Goal: Transaction & Acquisition: Purchase product/service

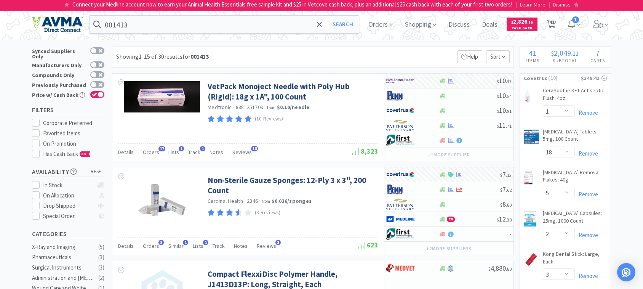
select select "1"
select select "18"
select select "5"
select select "2"
select select "3"
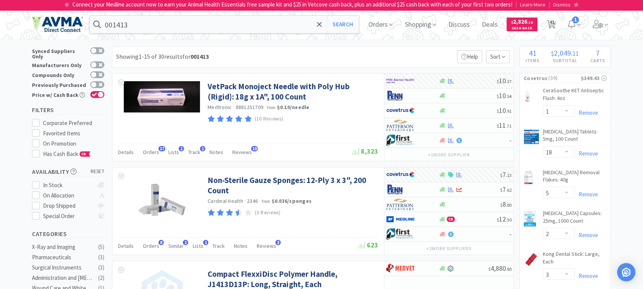
select select "1"
select select "2"
select select "1"
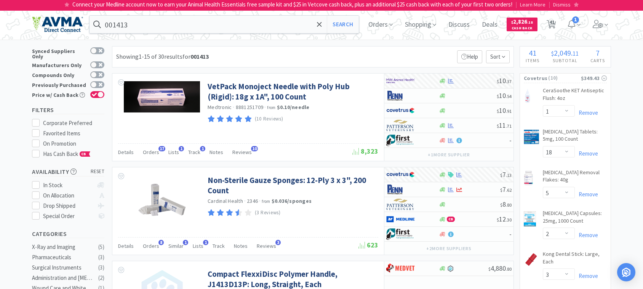
select select "1"
select select "2"
select select "1"
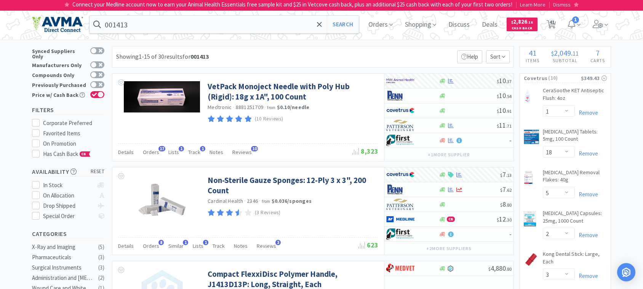
select select "3"
select select "1"
select select "2"
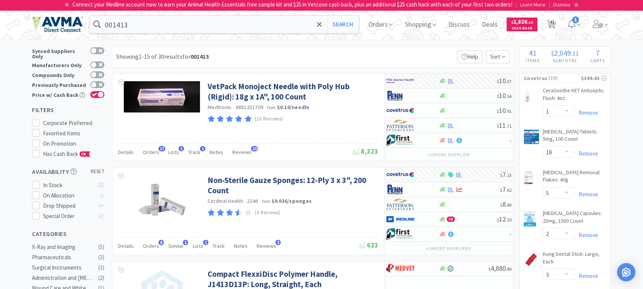
select select "1"
select select "2"
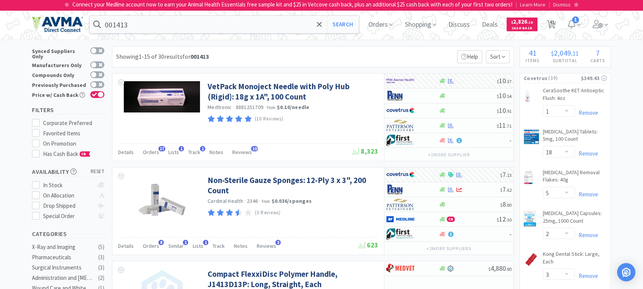
select select "2"
select select "1"
select select "2"
select select "1"
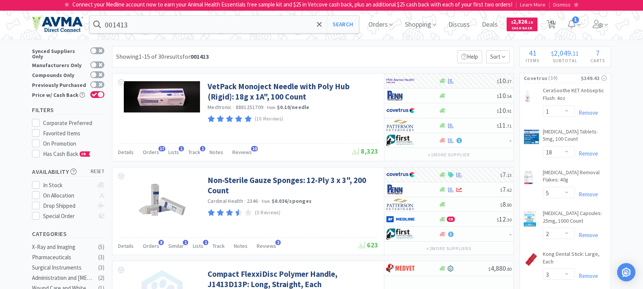
select select "1"
select select "3"
select select "1"
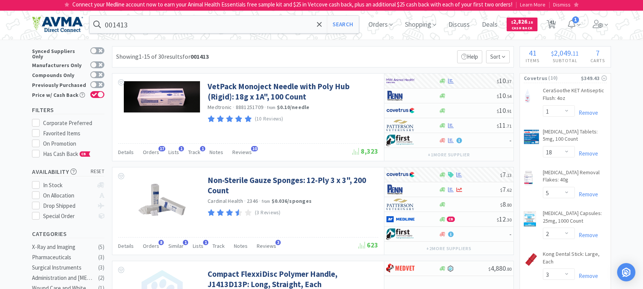
select select "5"
select select "3"
select select "12"
select select "3"
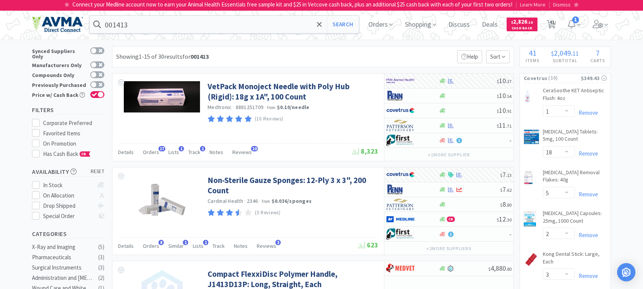
select select "1"
click at [162, 27] on input "001413" at bounding box center [224, 25] width 269 height 18
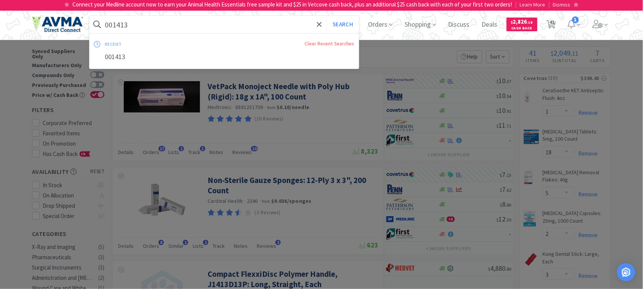
paste input "74347"
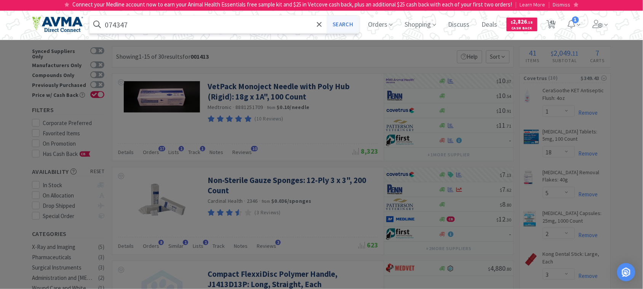
click at [345, 24] on button "Search" at bounding box center [343, 25] width 32 height 18
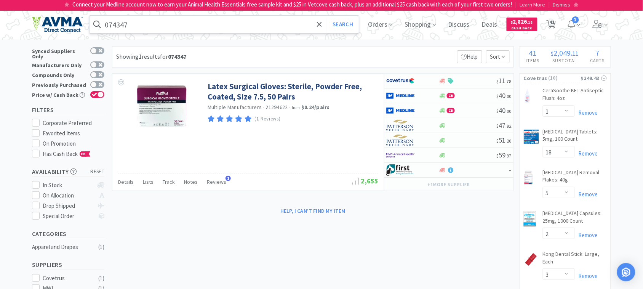
click at [170, 23] on input "074347" at bounding box center [224, 25] width 269 height 18
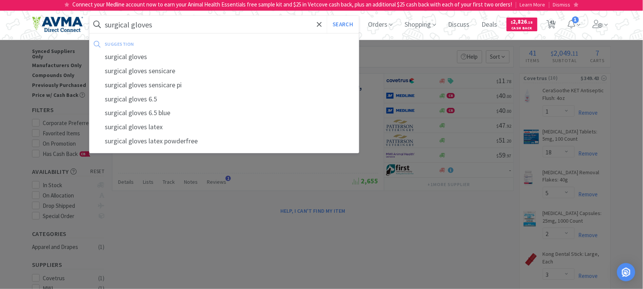
type input "surgical gloves"
click at [327, 16] on button "Search" at bounding box center [343, 25] width 32 height 18
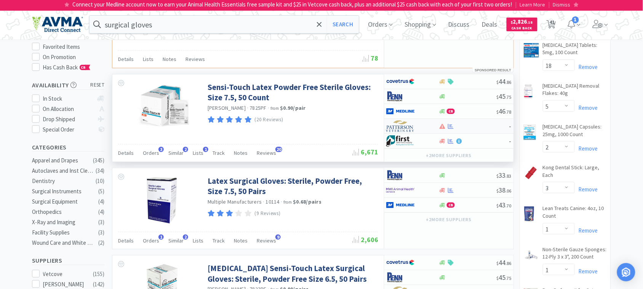
scroll to position [95, 0]
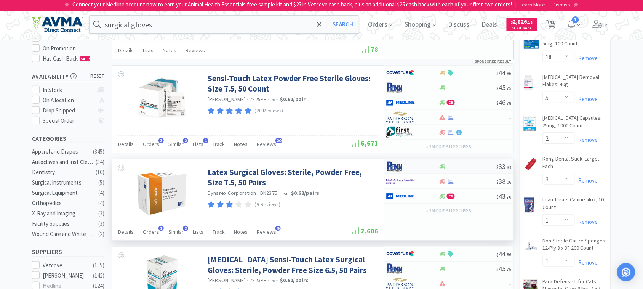
click at [398, 170] on img at bounding box center [401, 166] width 29 height 11
select select "1"
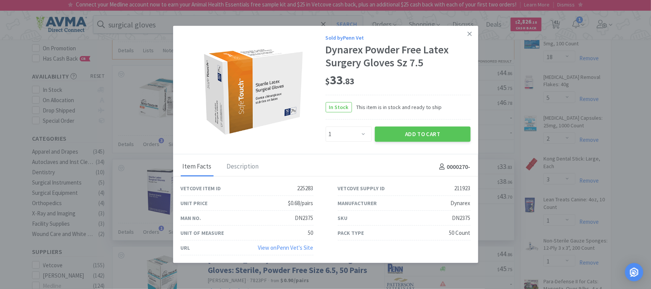
click at [457, 217] on div "DN2375" at bounding box center [461, 217] width 18 height 9
copy div "DN2375"
click at [431, 136] on button "Add to Cart" at bounding box center [423, 134] width 96 height 15
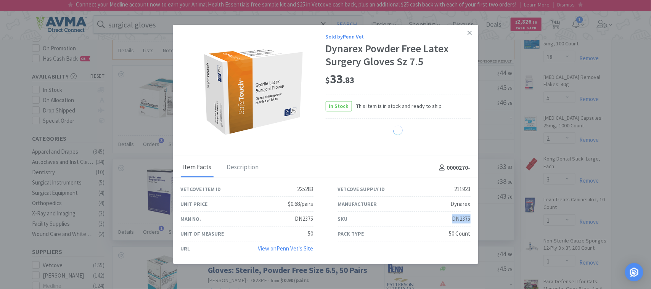
select select "1"
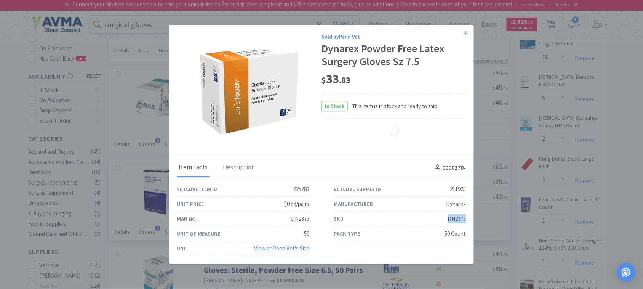
select select "3"
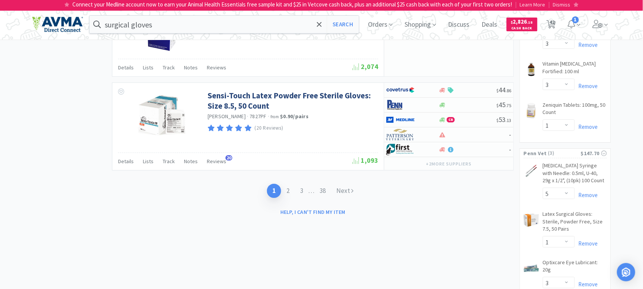
scroll to position [1525, 0]
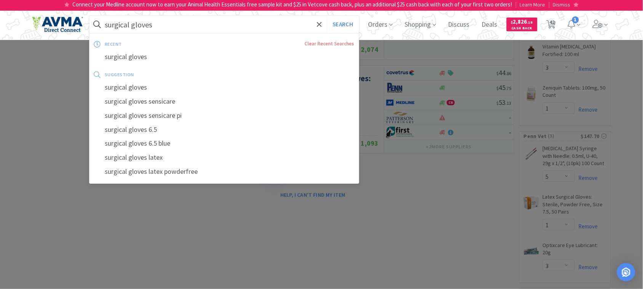
click at [199, 23] on input "surgical gloves" at bounding box center [224, 25] width 269 height 18
paste input "014479"
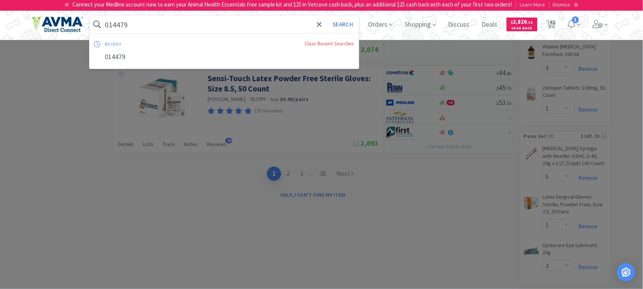
click at [327, 16] on button "Search" at bounding box center [343, 25] width 32 height 18
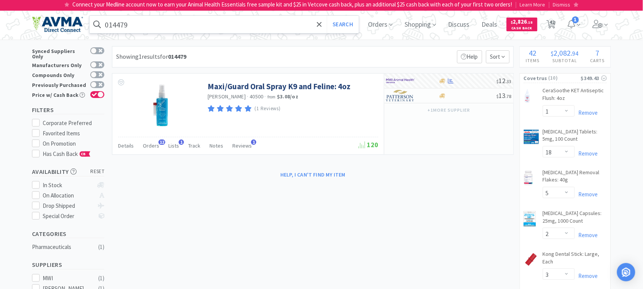
click at [134, 25] on input "014479" at bounding box center [224, 25] width 269 height 18
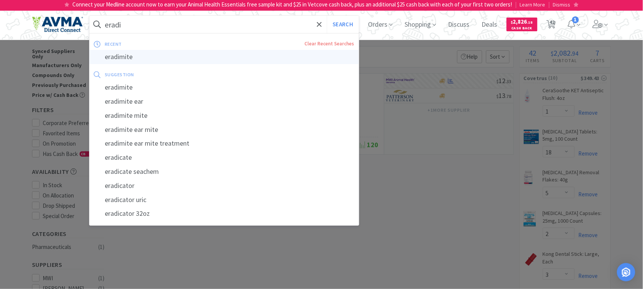
click at [134, 58] on div "eradimite" at bounding box center [224, 57] width 269 height 14
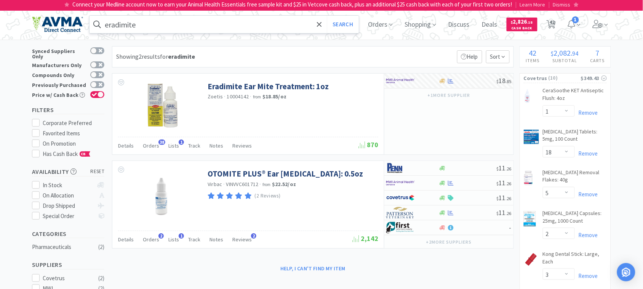
click at [175, 29] on input "eradimite" at bounding box center [224, 25] width 269 height 18
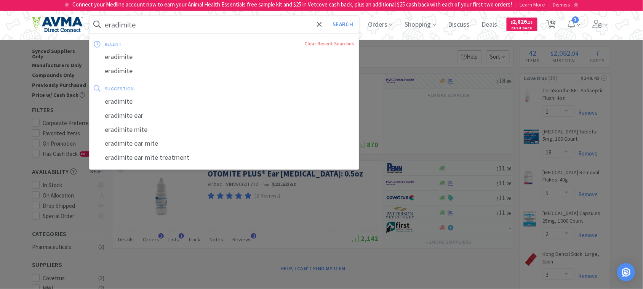
paste input "083460"
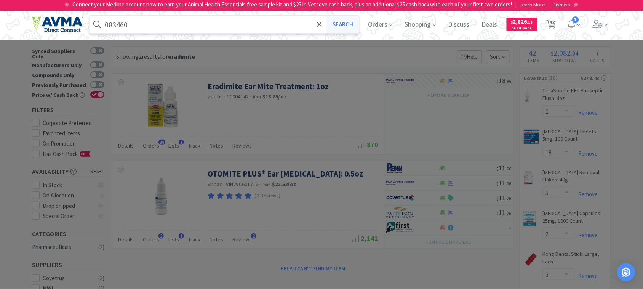
type input "083460"
click at [344, 20] on button "Search" at bounding box center [343, 25] width 32 height 18
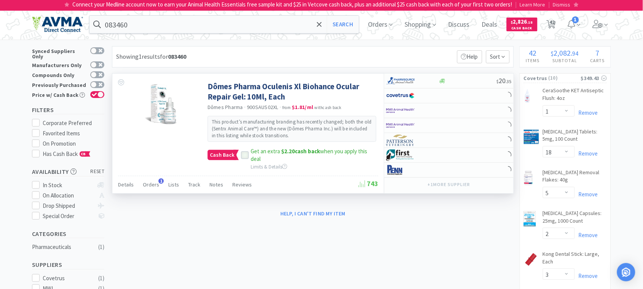
click at [239, 157] on div at bounding box center [244, 155] width 11 height 8
click at [242, 157] on icon at bounding box center [244, 155] width 5 height 5
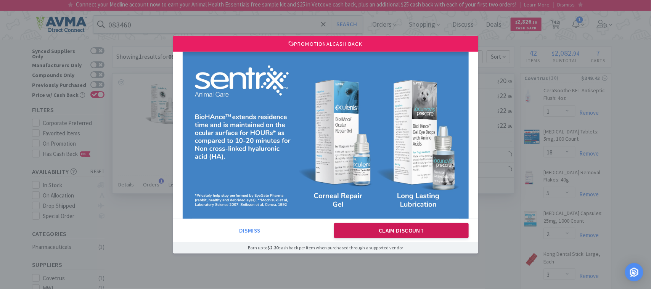
click at [399, 231] on button "Claim Discount" at bounding box center [401, 230] width 135 height 15
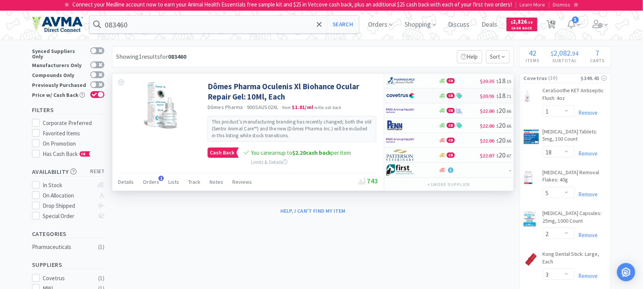
click at [395, 98] on img at bounding box center [401, 95] width 29 height 11
select select "1"
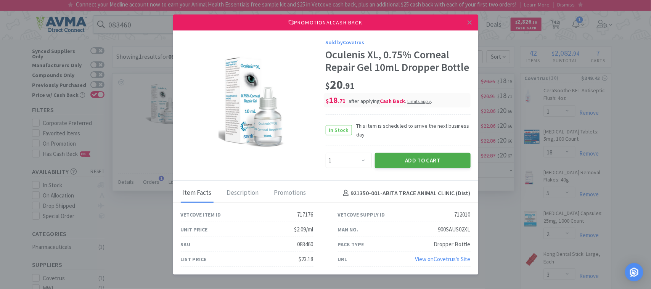
click at [410, 161] on button "Add to Cart" at bounding box center [423, 160] width 96 height 15
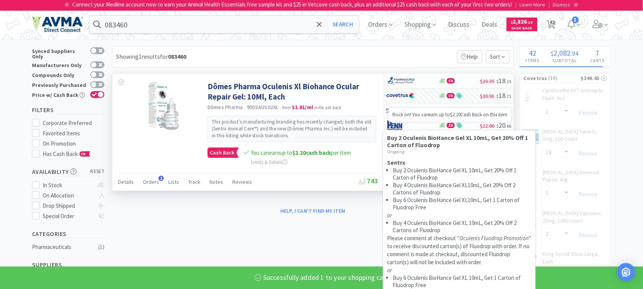
select select "1"
select select "3"
select select "1"
select select "2"
select select "1"
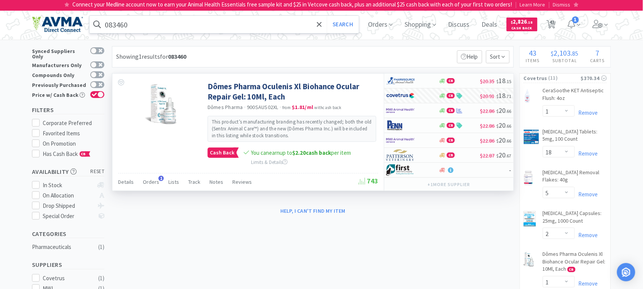
click at [195, 30] on input "083460" at bounding box center [224, 25] width 269 height 18
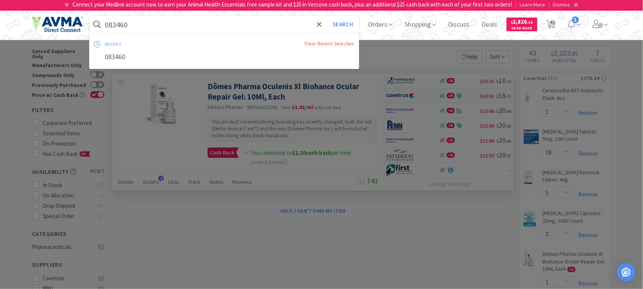
paste input "78952193"
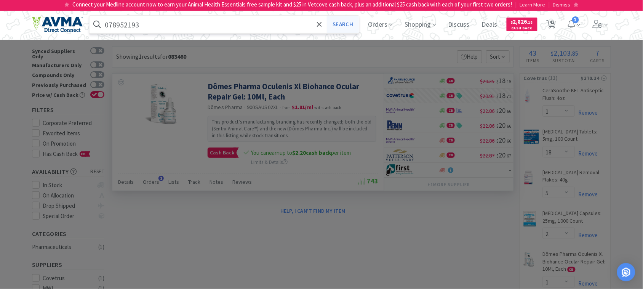
type input "078952193"
click at [351, 25] on button "Search" at bounding box center [343, 25] width 32 height 18
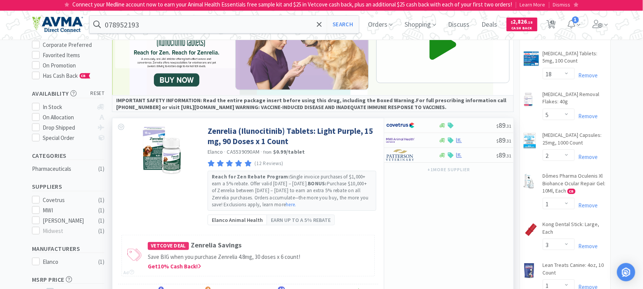
scroll to position [95, 0]
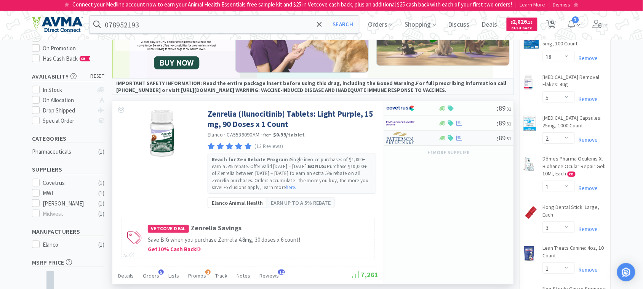
click at [407, 140] on img at bounding box center [401, 137] width 29 height 11
select select "1"
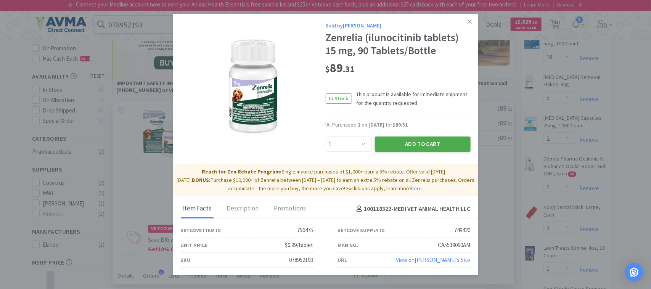
click at [433, 146] on button "Add to Cart" at bounding box center [423, 143] width 96 height 15
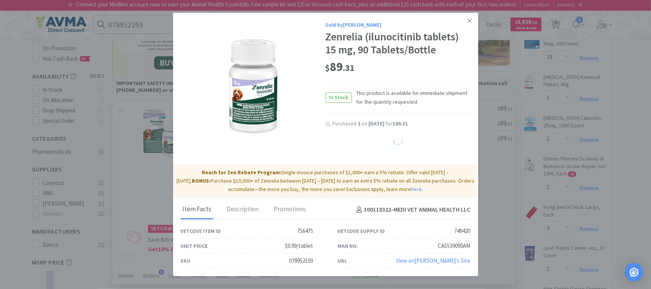
select select "1"
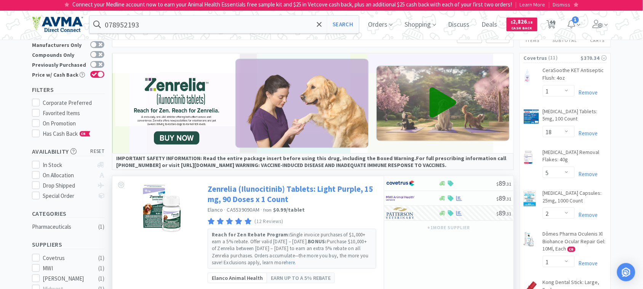
scroll to position [0, 0]
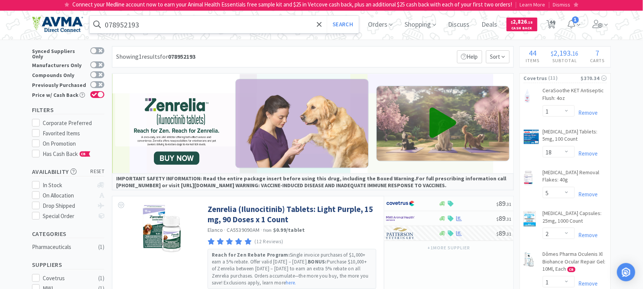
click at [164, 26] on input "078952193" at bounding box center [224, 25] width 269 height 18
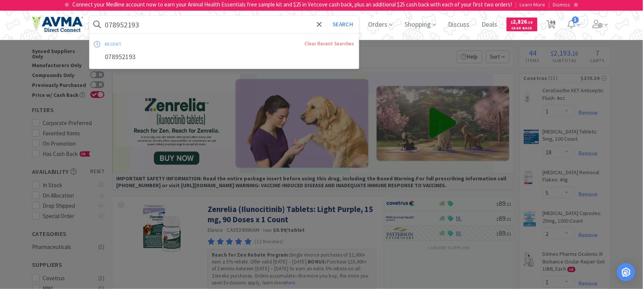
paste input "0790"
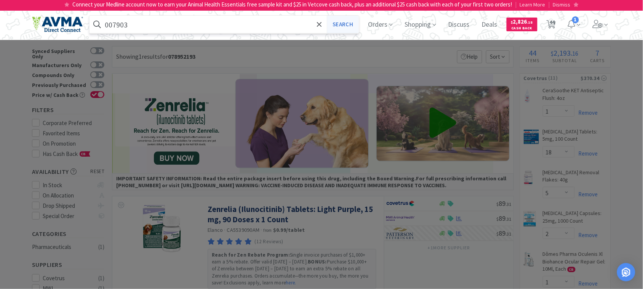
type input "007903"
click at [346, 23] on button "Search" at bounding box center [343, 25] width 32 height 18
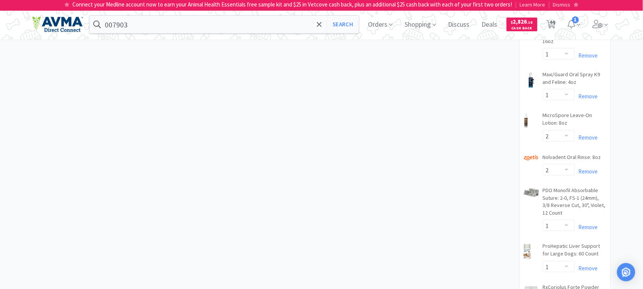
scroll to position [810, 0]
click at [555, 24] on span "44" at bounding box center [552, 22] width 5 height 30
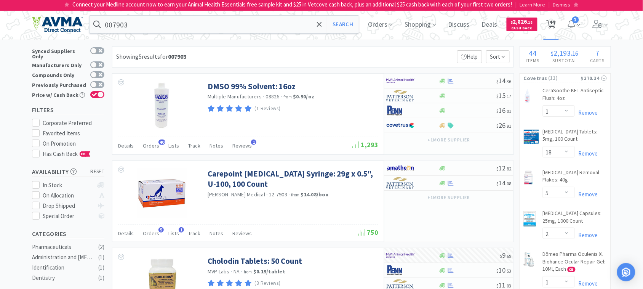
select select "1"
select select "18"
select select "5"
select select "2"
select select "1"
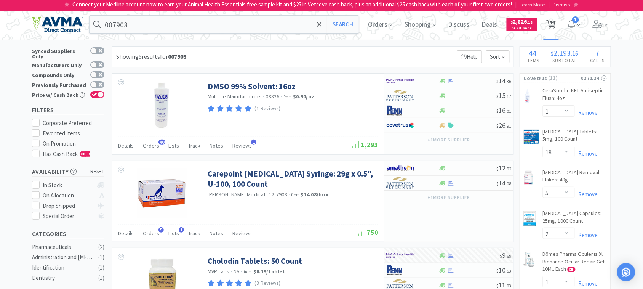
select select "3"
select select "1"
select select "2"
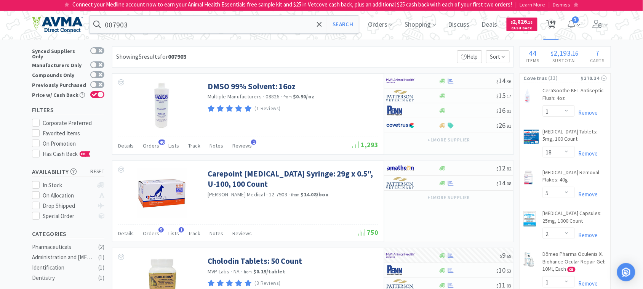
select select "1"
select select "2"
select select "1"
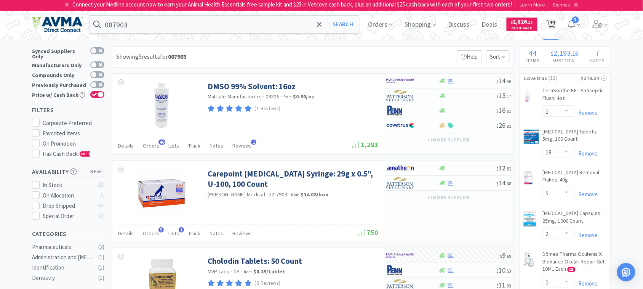
select select "1"
select select "3"
select select "1"
select select "2"
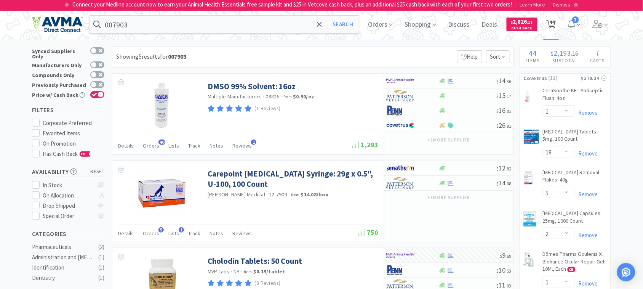
select select "2"
select select "1"
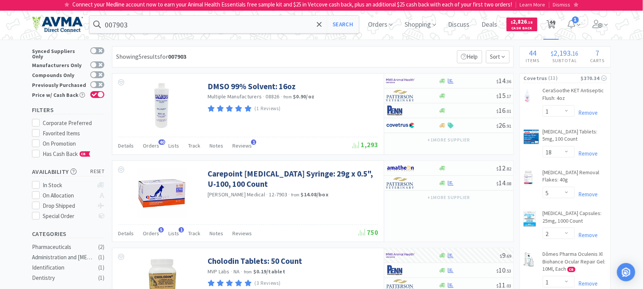
select select "2"
select select "1"
select select "2"
select select "1"
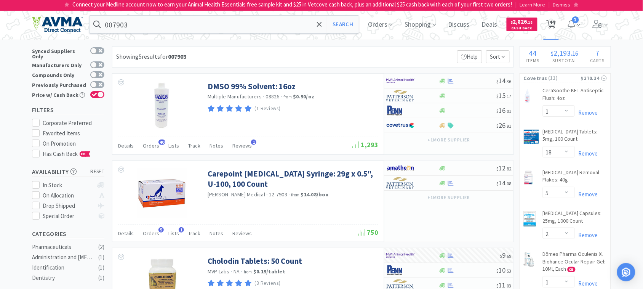
select select "1"
select select "3"
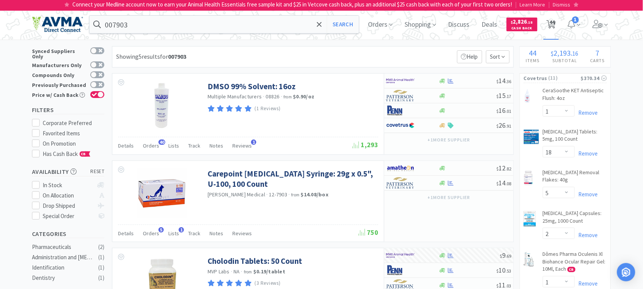
select select "1"
select select "5"
select select "1"
select select "3"
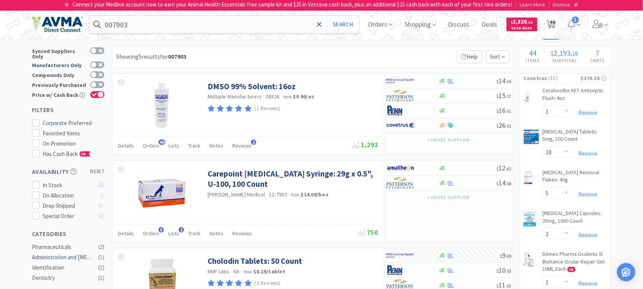
select select "3"
select select "12"
select select "3"
select select "1"
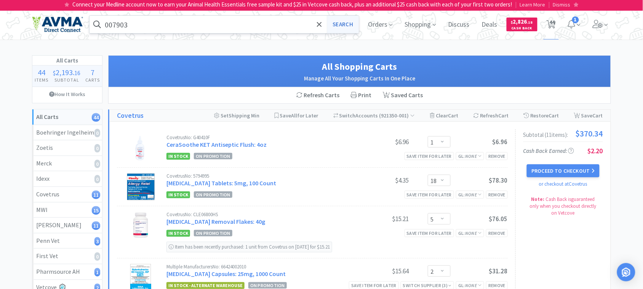
click at [337, 24] on button "Search" at bounding box center [343, 25] width 32 height 18
select select "1"
select select "18"
select select "5"
select select "2"
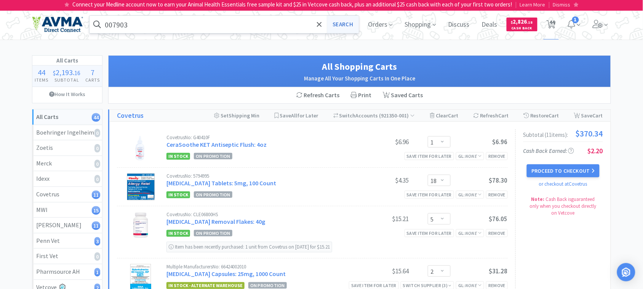
select select "1"
select select "3"
select select "1"
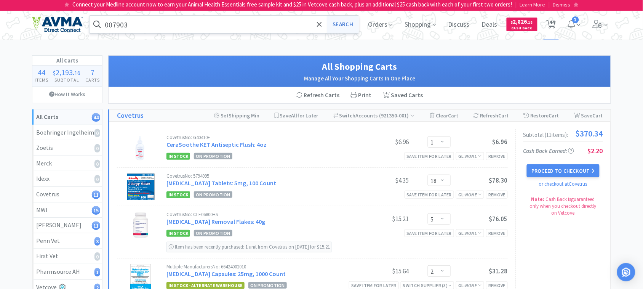
select select "2"
select select "1"
select select "2"
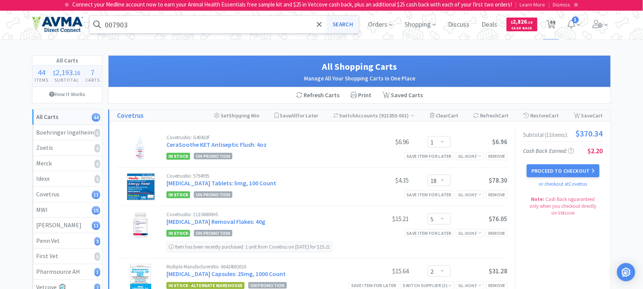
select select "1"
select select "3"
select select "1"
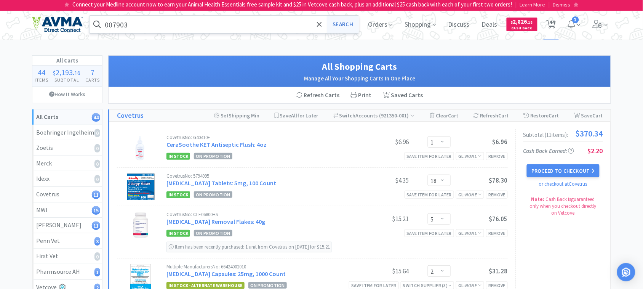
select select "2"
select select "1"
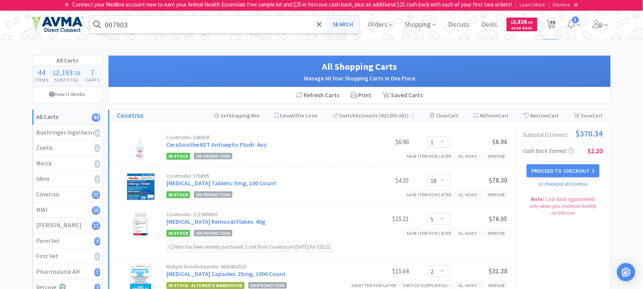
select select "1"
select select "2"
select select "1"
select select "2"
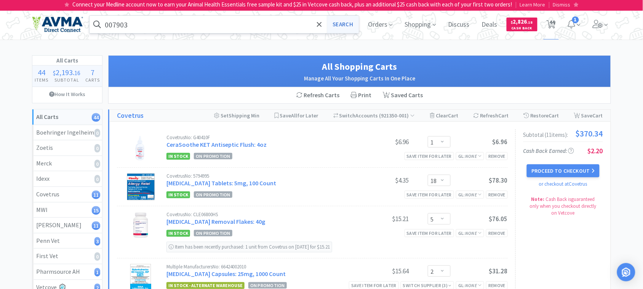
select select "1"
select select "3"
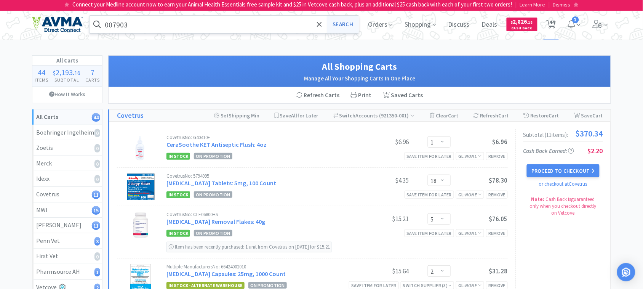
select select "3"
select select "1"
select select "5"
select select "1"
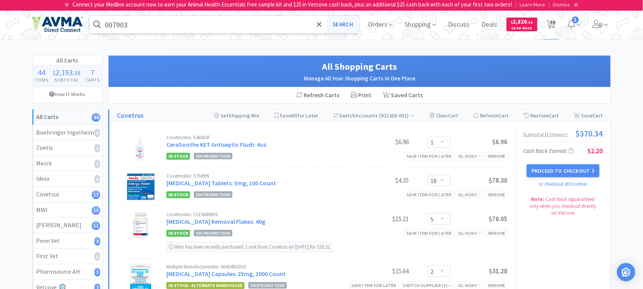
select select "3"
select select "12"
select select "3"
select select "1"
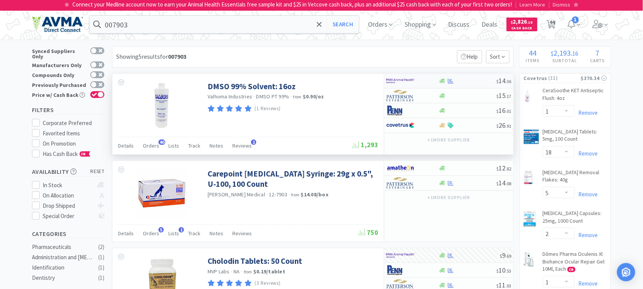
click at [401, 79] on img at bounding box center [401, 80] width 29 height 11
select select "1"
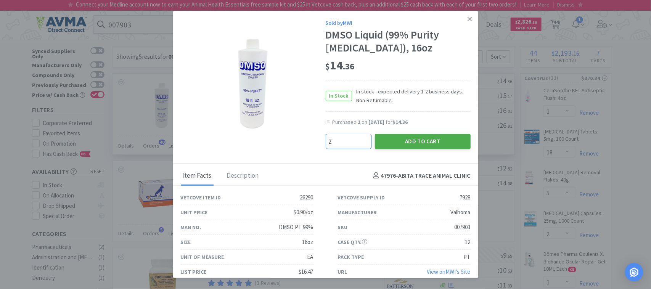
type input "2"
click at [406, 140] on button "Add to Cart" at bounding box center [423, 141] width 96 height 15
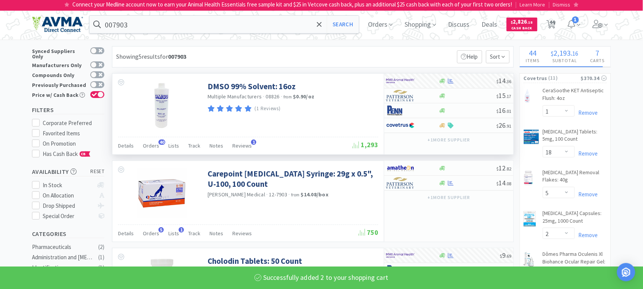
select select "2"
select select "1"
select select "3"
select select "1"
select select "2"
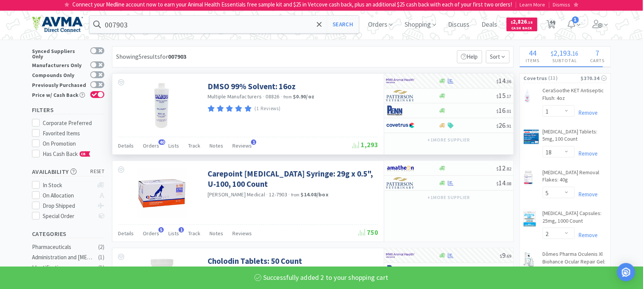
select select "1"
select select "2"
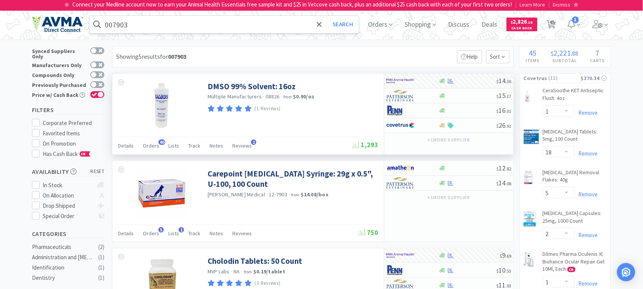
click at [147, 22] on input "007903" at bounding box center [224, 25] width 269 height 18
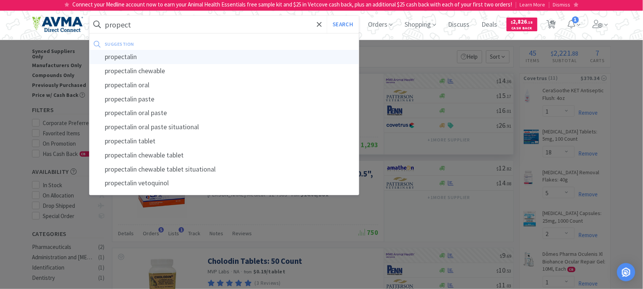
click at [137, 56] on div "propectalin" at bounding box center [224, 57] width 269 height 14
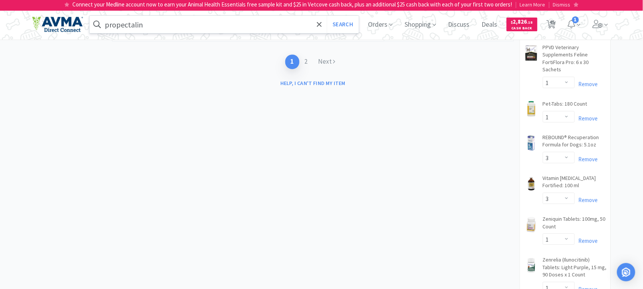
scroll to position [1477, 0]
drag, startPoint x: 308, startPoint y: 66, endPoint x: 294, endPoint y: 69, distance: 14.2
click at [308, 66] on link "2" at bounding box center [307, 60] width 14 height 14
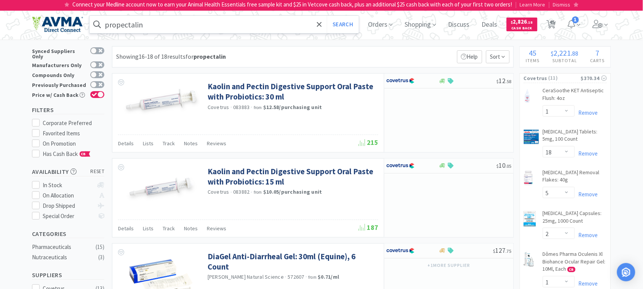
drag, startPoint x: 245, startPoint y: 90, endPoint x: 246, endPoint y: 52, distance: 37.8
click at [246, 52] on div "Showing 16-18 of 18 results for propectalin Filters Help Sort" at bounding box center [313, 56] width 402 height 21
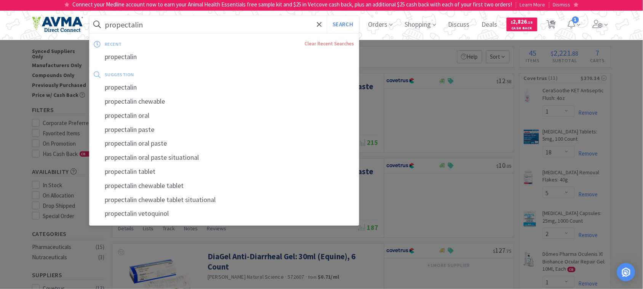
click at [155, 26] on input "propectalin" at bounding box center [224, 25] width 269 height 18
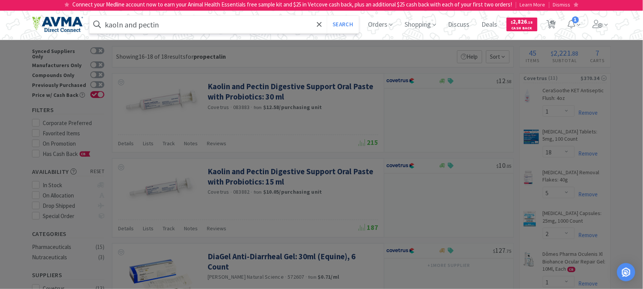
type input "kaoln and pectin"
click at [327, 16] on button "Search" at bounding box center [343, 25] width 32 height 18
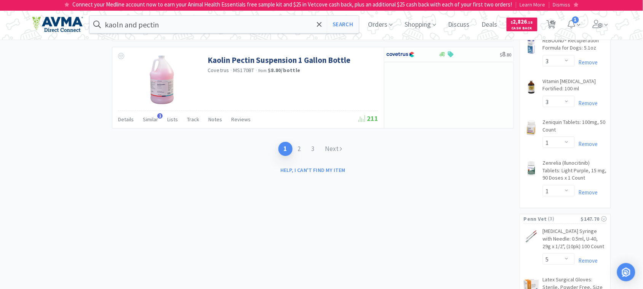
scroll to position [1620, 0]
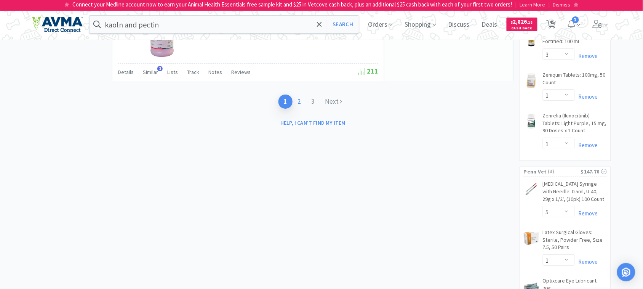
click at [300, 106] on link "2" at bounding box center [300, 102] width 14 height 14
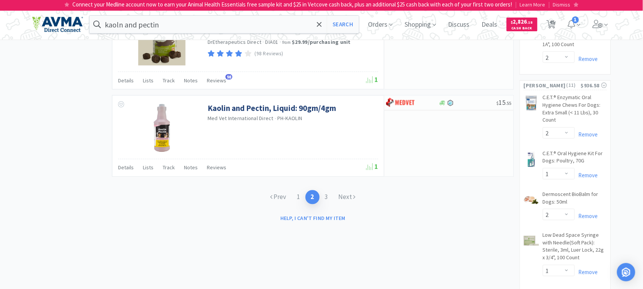
scroll to position [1239, 0]
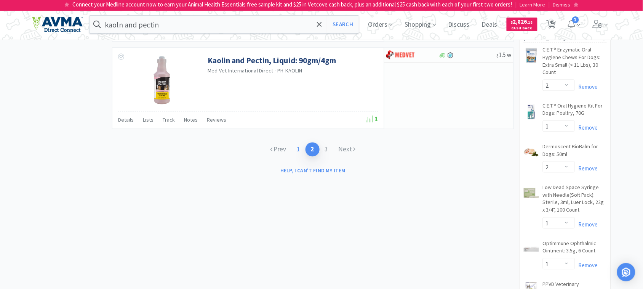
click at [299, 157] on link "1" at bounding box center [299, 150] width 14 height 14
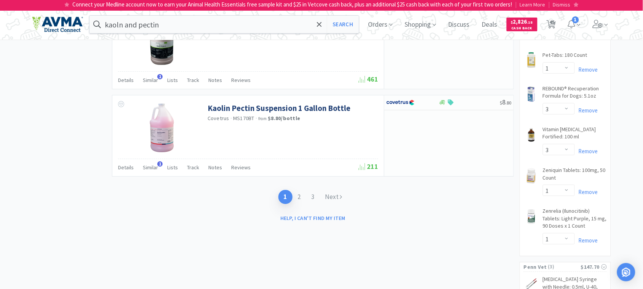
scroll to position [1620, 0]
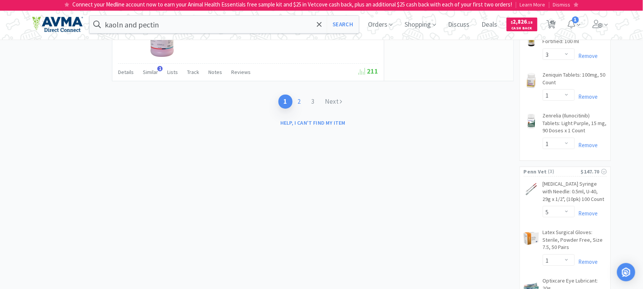
click at [300, 107] on link "2" at bounding box center [300, 102] width 14 height 14
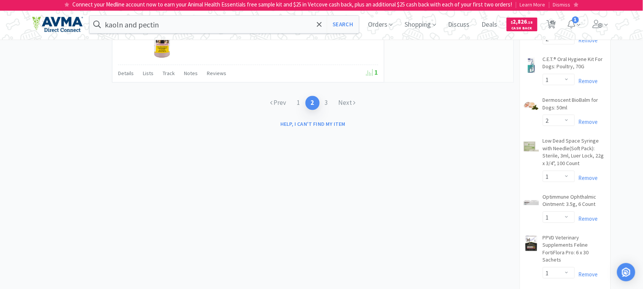
scroll to position [1287, 0]
click at [325, 108] on link "3" at bounding box center [327, 102] width 14 height 14
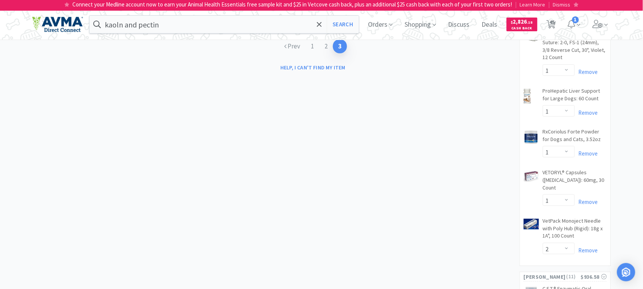
scroll to position [1001, 0]
click at [325, 53] on link "2" at bounding box center [326, 45] width 14 height 14
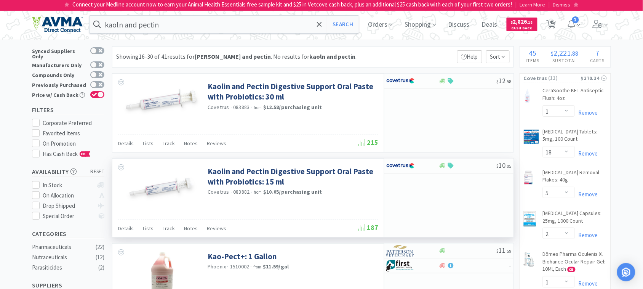
click at [239, 194] on span "083882" at bounding box center [241, 191] width 17 height 7
click at [239, 193] on span "083882" at bounding box center [241, 191] width 17 height 7
copy span "083882"
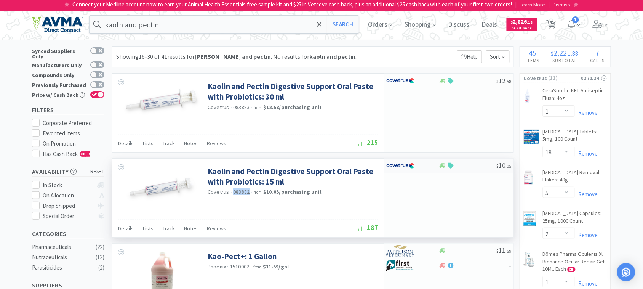
click at [406, 168] on img at bounding box center [401, 165] width 29 height 11
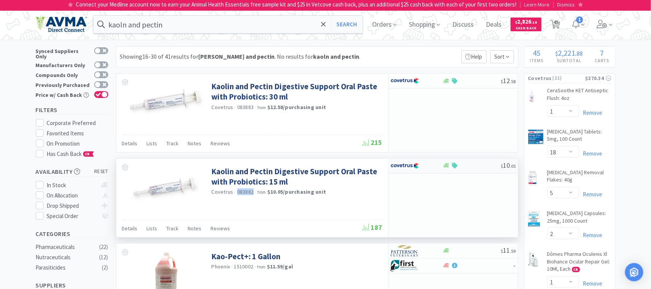
select select "1"
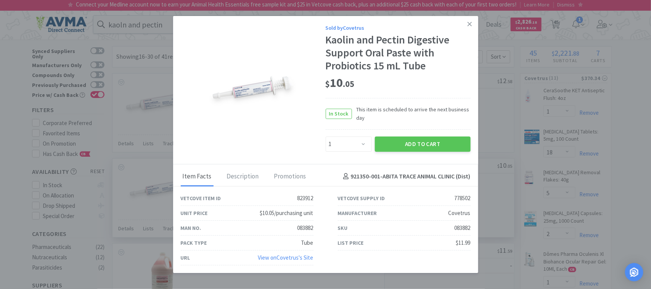
click at [465, 227] on div "083882" at bounding box center [462, 227] width 16 height 9
copy div "083882"
click at [472, 21] on icon at bounding box center [469, 24] width 4 height 7
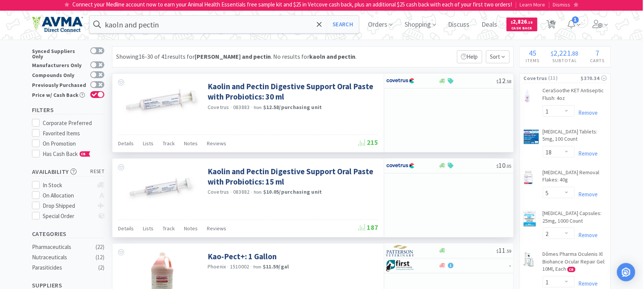
click at [239, 107] on span "083883" at bounding box center [241, 107] width 17 height 7
copy span "083883"
click at [398, 81] on img at bounding box center [401, 80] width 29 height 11
select select "1"
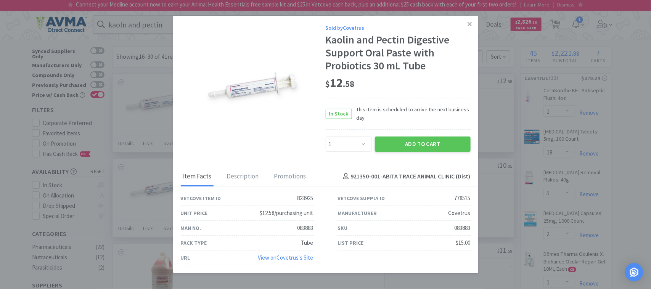
click at [465, 227] on div "083883" at bounding box center [462, 227] width 16 height 9
copy div "083883"
click at [466, 20] on link at bounding box center [469, 24] width 13 height 16
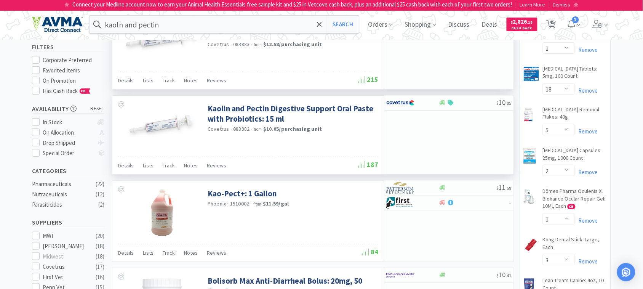
scroll to position [48, 0]
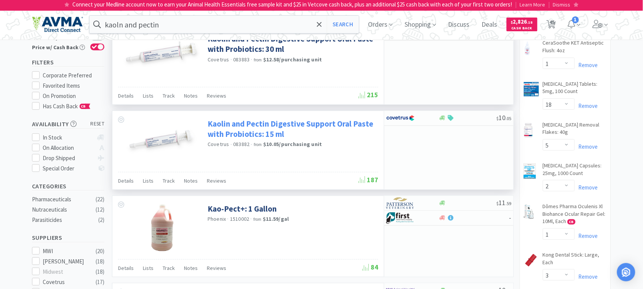
click at [346, 126] on link "Kaolin and Pectin Digestive Support Oral Paste with Probiotics: 15 ml" at bounding box center [292, 129] width 169 height 21
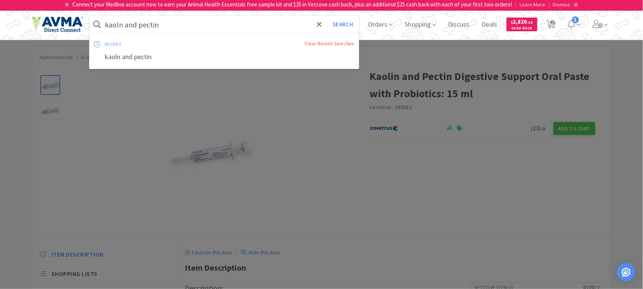
click at [191, 22] on input "kaoln and pectin" at bounding box center [224, 25] width 269 height 18
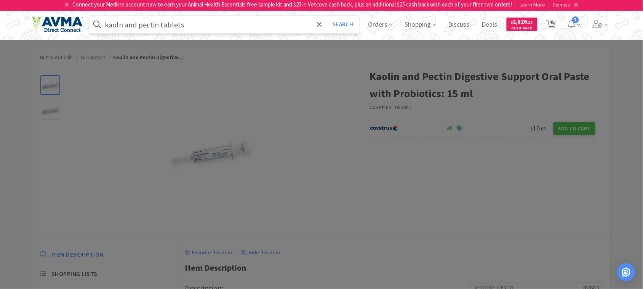
type input "kaoln and pectin tablets"
click at [327, 16] on button "Search" at bounding box center [343, 25] width 32 height 18
select select "1"
select select "18"
select select "5"
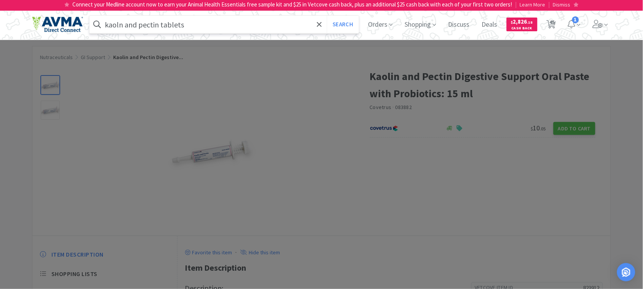
select select "2"
select select "1"
select select "3"
select select "1"
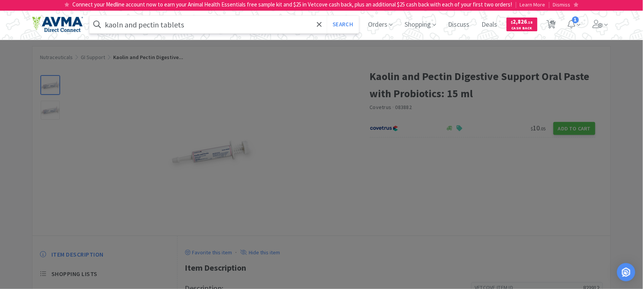
select select "1"
select select "2"
select select "1"
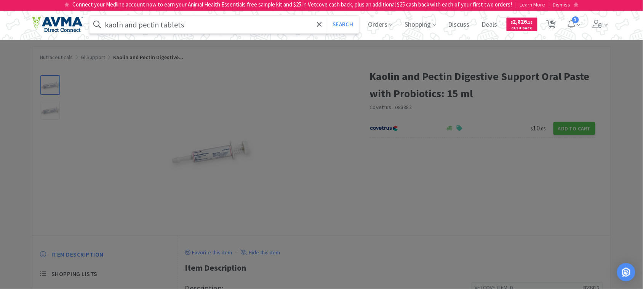
select select "2"
select select "1"
select select "2"
select select "1"
select select "3"
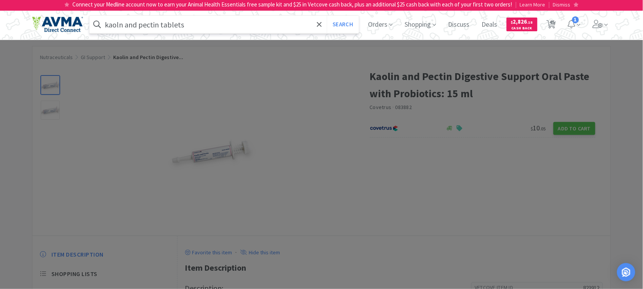
select select "1"
select select "2"
select select "1"
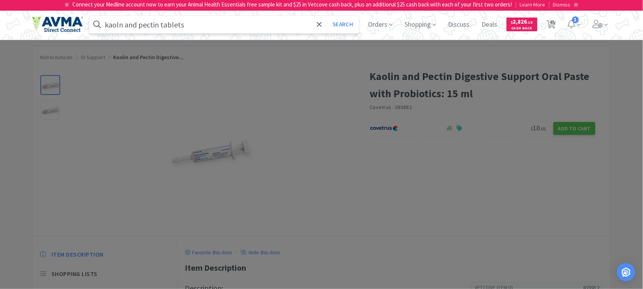
select select "1"
select select "2"
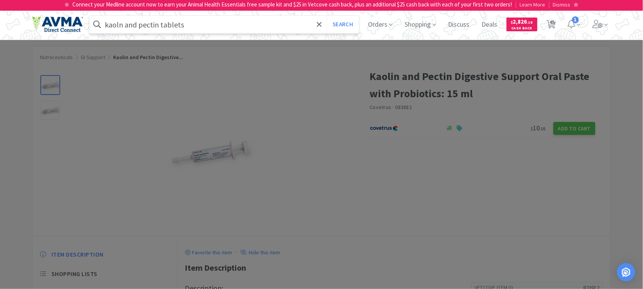
select select "1"
select select "2"
select select "1"
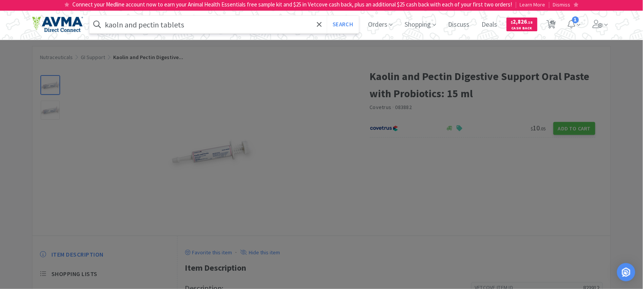
select select "1"
select select "3"
select select "1"
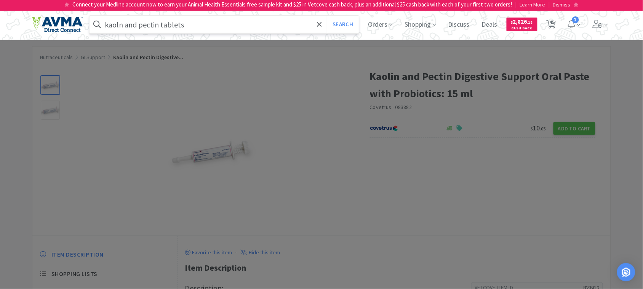
select select "5"
select select "1"
select select "3"
select select "12"
select select "3"
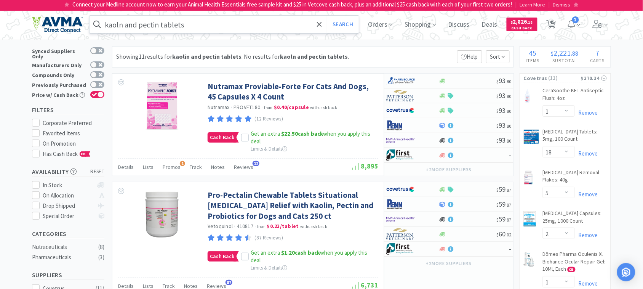
click at [205, 23] on input "kaoln and pectin tablets" at bounding box center [224, 25] width 269 height 18
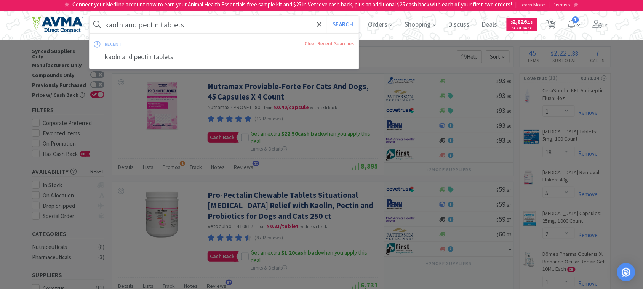
paste input "015861"
click at [351, 24] on button "Search" at bounding box center [343, 25] width 32 height 18
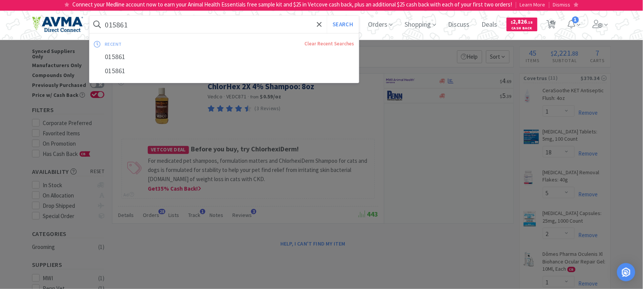
click at [136, 20] on input "015861" at bounding box center [224, 25] width 269 height 18
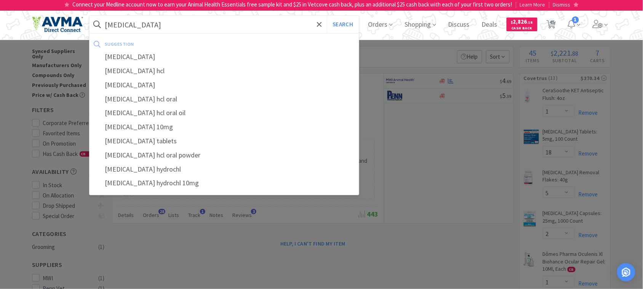
click at [327, 16] on button "Search" at bounding box center [343, 25] width 32 height 18
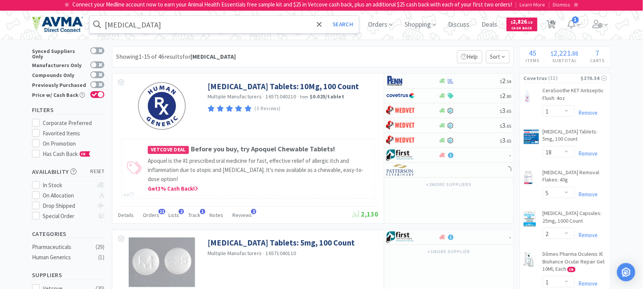
click at [166, 25] on input "[MEDICAL_DATA]" at bounding box center [224, 25] width 269 height 18
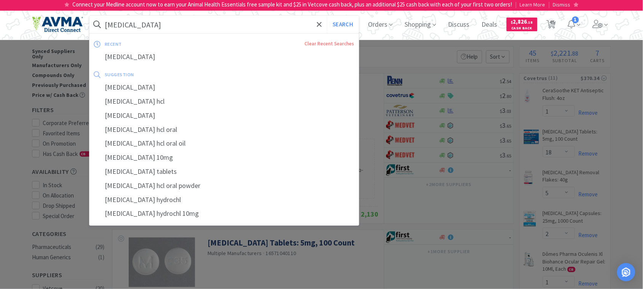
click at [165, 26] on input "[MEDICAL_DATA]" at bounding box center [224, 25] width 269 height 18
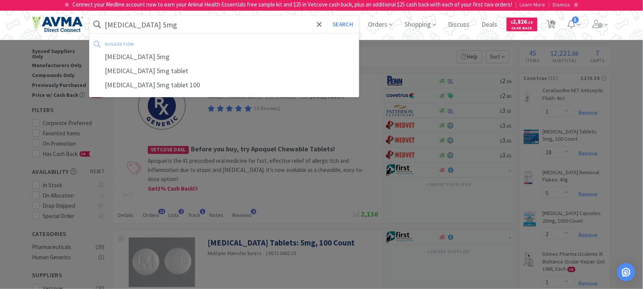
click at [327, 16] on button "Search" at bounding box center [343, 25] width 32 height 18
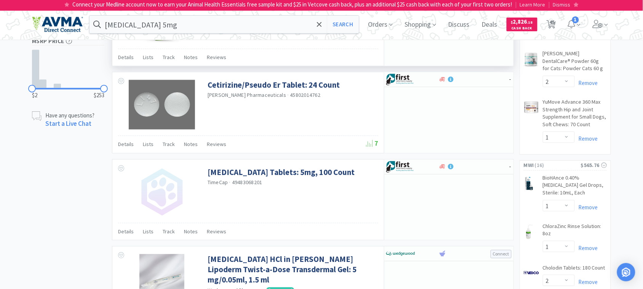
scroll to position [334, 0]
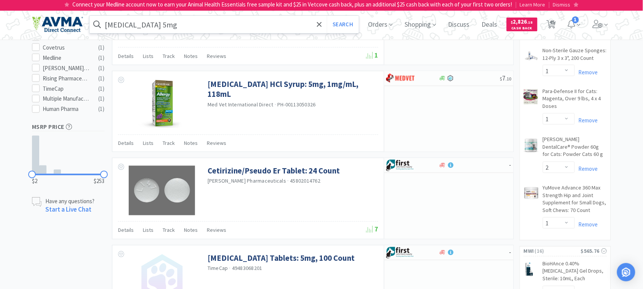
drag, startPoint x: 212, startPoint y: 28, endPoint x: 218, endPoint y: 27, distance: 5.8
click at [212, 28] on input "[MEDICAL_DATA] 5mg" at bounding box center [224, 25] width 269 height 18
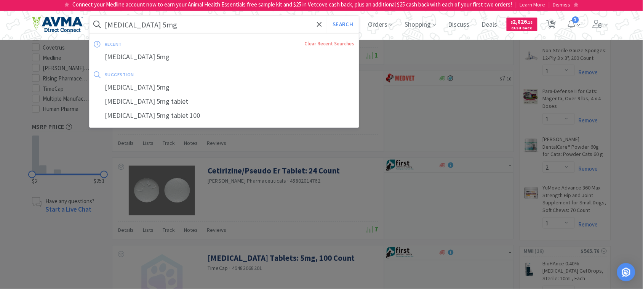
paste input "078009721"
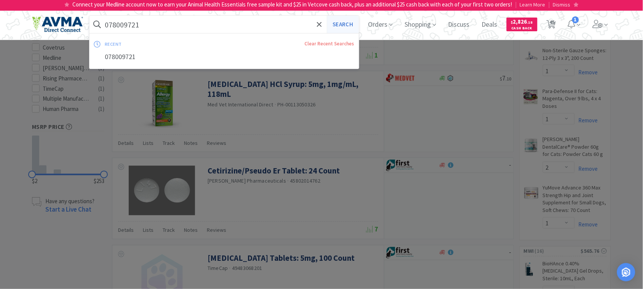
click at [347, 23] on button "Search" at bounding box center [343, 25] width 32 height 18
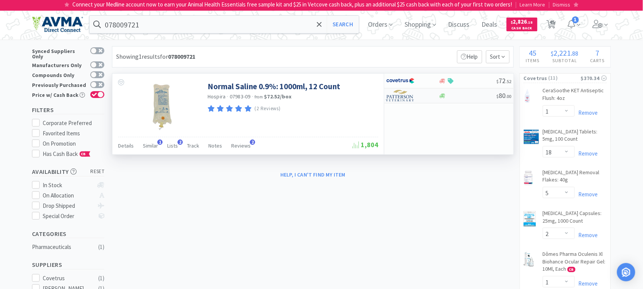
click at [399, 94] on img at bounding box center [401, 95] width 29 height 11
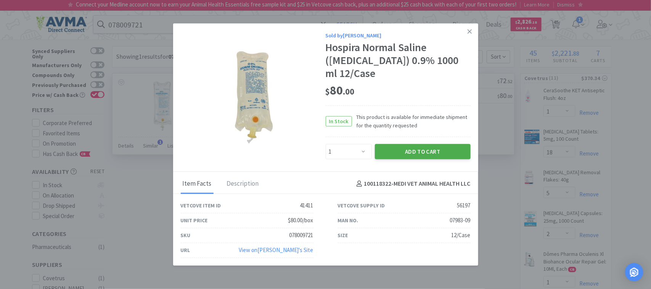
click at [423, 144] on button "Add to Cart" at bounding box center [423, 151] width 96 height 15
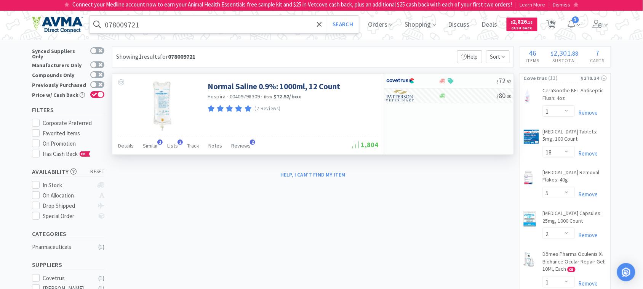
click at [150, 27] on input "078009721" at bounding box center [224, 25] width 269 height 18
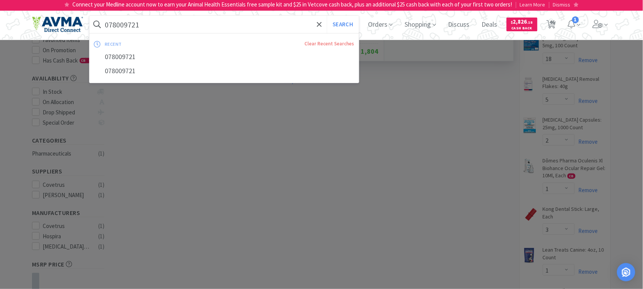
scroll to position [95, 0]
click at [151, 25] on input "078009721" at bounding box center [224, 25] width 269 height 18
drag, startPoint x: 168, startPoint y: 27, endPoint x: 74, endPoint y: 25, distance: 94.9
click at [74, 25] on div "078009721 Search recent Clear Recent Searches 078009721 078009721 Orders Shoppi…" at bounding box center [321, 24] width 579 height 30
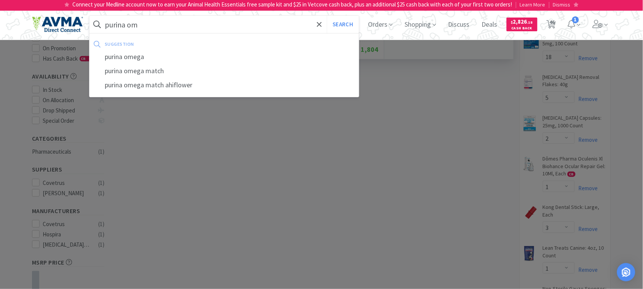
click at [327, 16] on button "Search" at bounding box center [343, 25] width 32 height 18
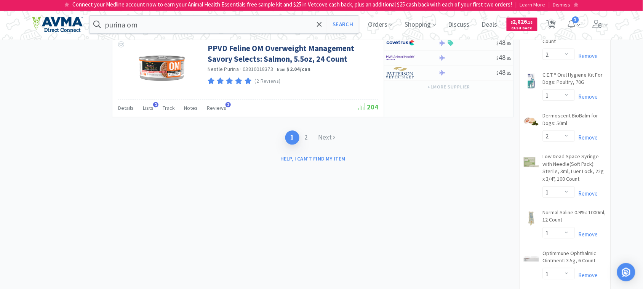
scroll to position [1287, 0]
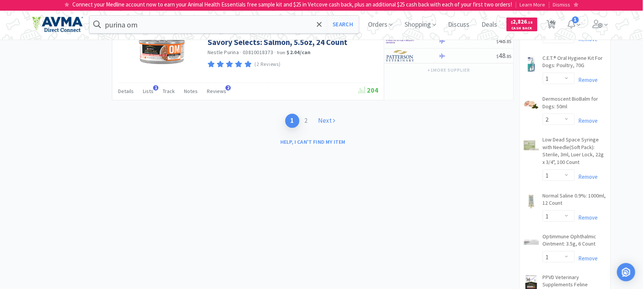
click at [334, 124] on icon at bounding box center [335, 120] width 2 height 6
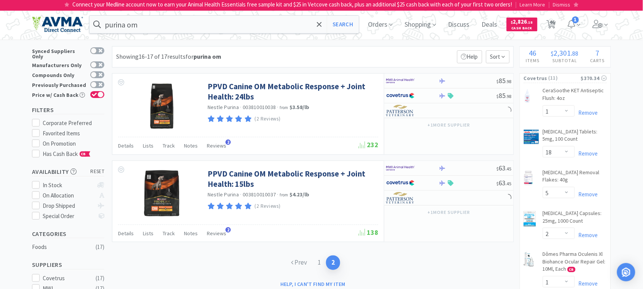
scroll to position [48, 0]
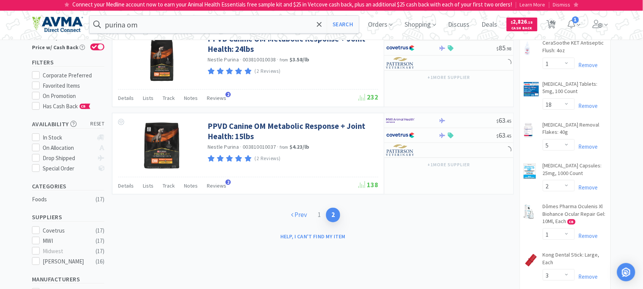
click at [304, 216] on link "Prev" at bounding box center [299, 215] width 27 height 14
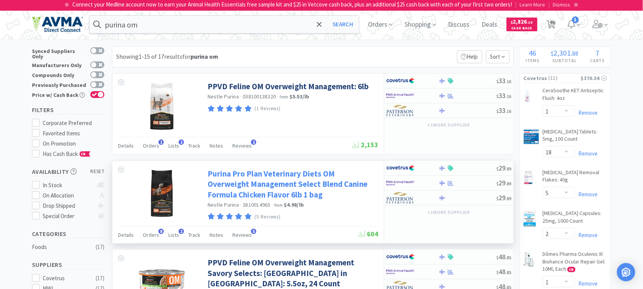
click at [285, 185] on link "Purina Pro Plan Veterinary Diets OM Overweight Management Select Blend Canine F…" at bounding box center [292, 183] width 169 height 31
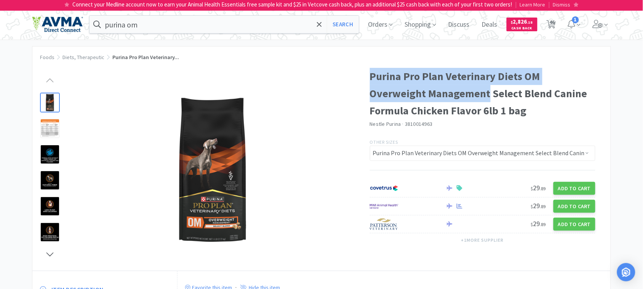
drag, startPoint x: 431, startPoint y: 93, endPoint x: 372, endPoint y: 75, distance: 60.8
click at [372, 75] on h1 "Purina Pro Plan Veterinary Diets OM Overweight Management Select Blend Canine F…" at bounding box center [483, 93] width 226 height 51
copy h1 "Purina Pro Plan Veterinary Diets OM Overweight Management"
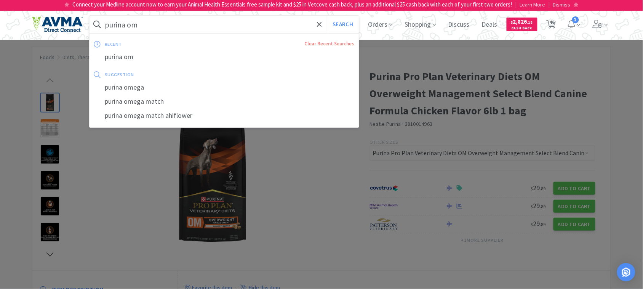
click at [172, 30] on input "purina om" at bounding box center [224, 25] width 269 height 18
paste input "Purina Pro Plan Veterinary Diets OM Overweight Management"
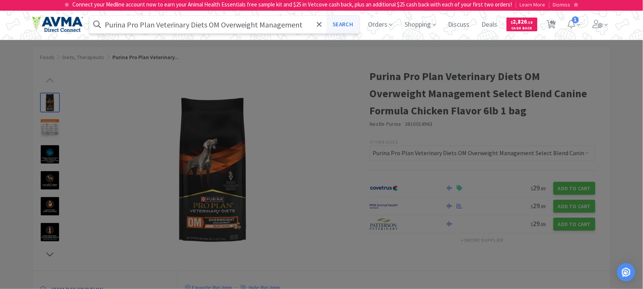
click at [352, 24] on button "Search" at bounding box center [343, 25] width 32 height 18
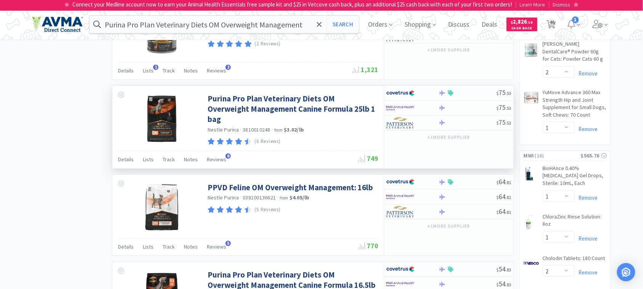
scroll to position [429, 0]
click at [399, 127] on img at bounding box center [401, 122] width 29 height 11
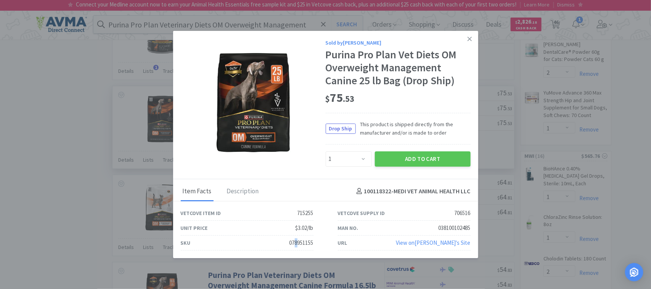
click at [295, 243] on div "078951155" at bounding box center [301, 242] width 24 height 9
click at [295, 241] on div "078951155" at bounding box center [301, 242] width 24 height 9
click at [411, 154] on button "Add to Cart" at bounding box center [423, 158] width 96 height 15
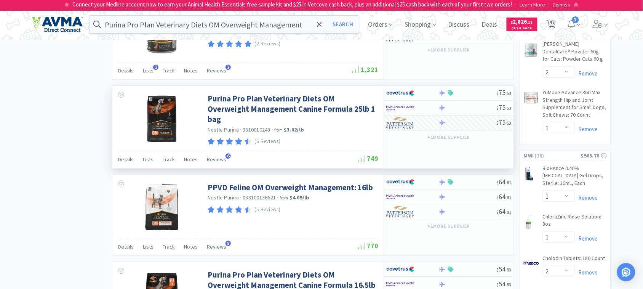
scroll to position [238, 0]
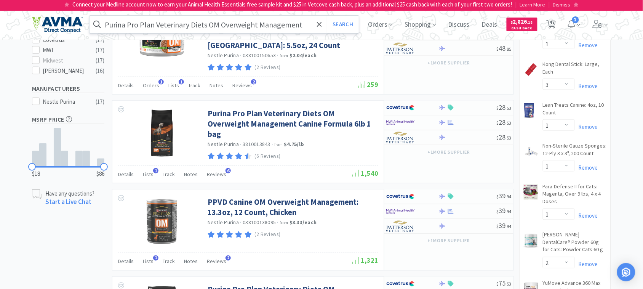
click at [300, 21] on input "Purina Pro Plan Veterinary Diets OM Overweight Management" at bounding box center [224, 25] width 269 height 18
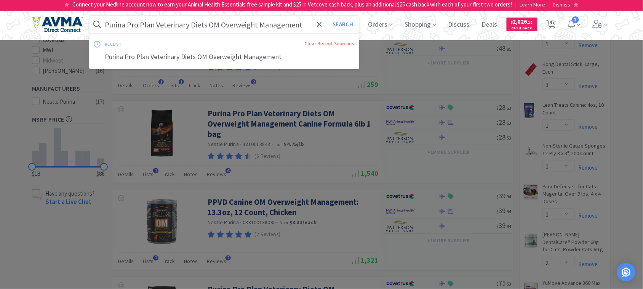
paste input "009988"
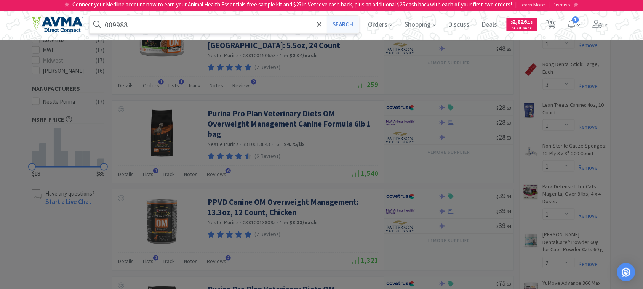
click at [343, 22] on button "Search" at bounding box center [343, 25] width 32 height 18
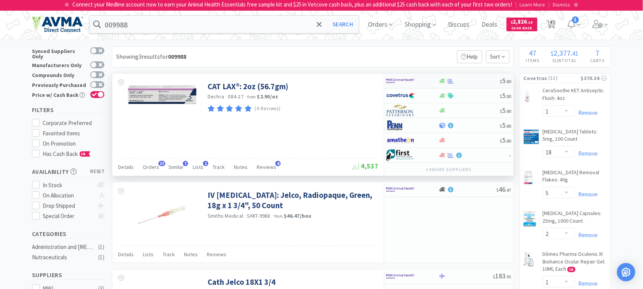
click at [400, 77] on img at bounding box center [401, 80] width 29 height 11
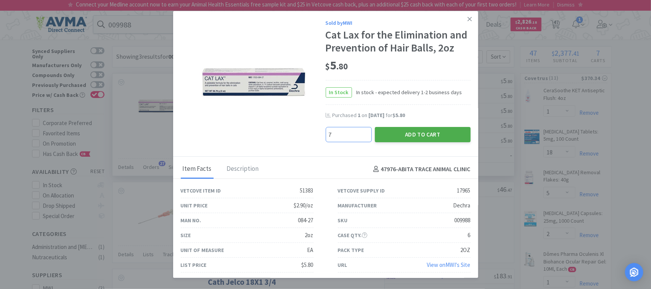
click at [415, 132] on button "Add to Cart" at bounding box center [423, 134] width 96 height 15
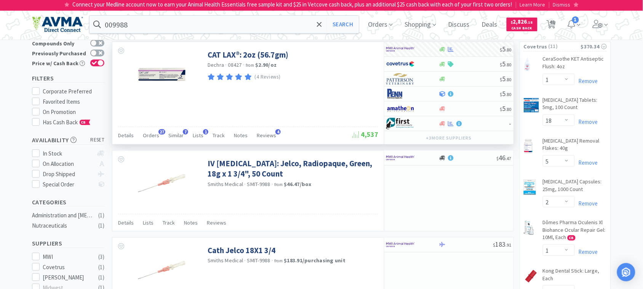
scroll to position [48, 0]
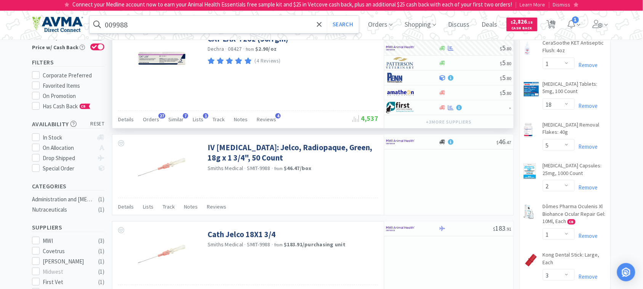
click at [140, 24] on input "009988" at bounding box center [224, 25] width 269 height 18
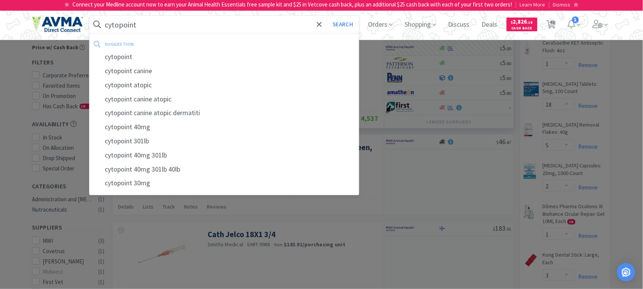
click at [327, 16] on button "Search" at bounding box center [343, 25] width 32 height 18
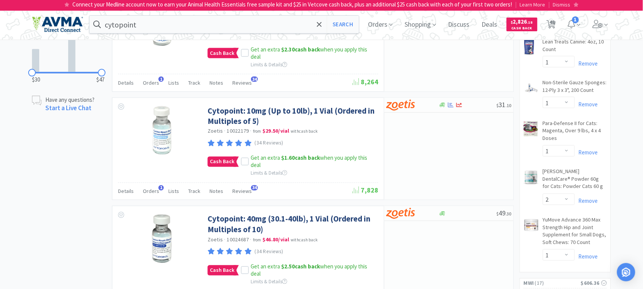
scroll to position [334, 0]
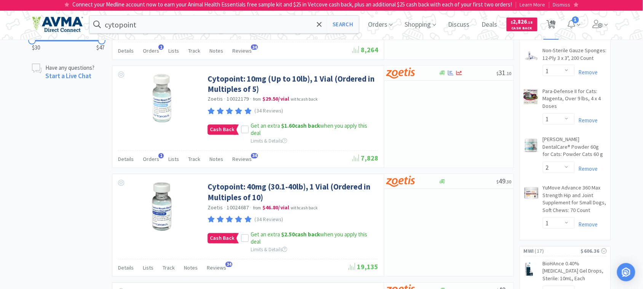
click at [555, 25] on span "48" at bounding box center [552, 22] width 5 height 30
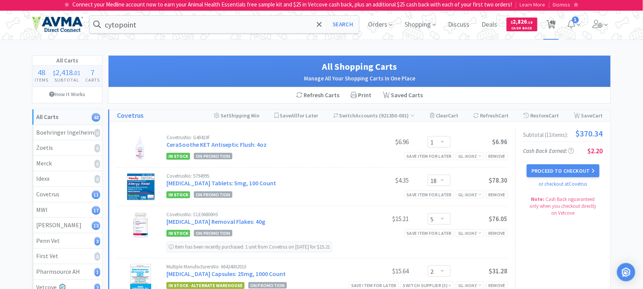
click at [553, 21] on span "48" at bounding box center [552, 22] width 5 height 30
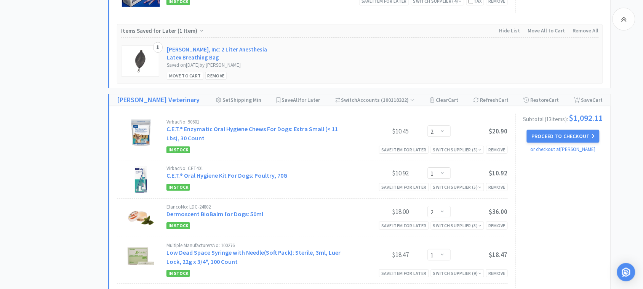
scroll to position [1525, 0]
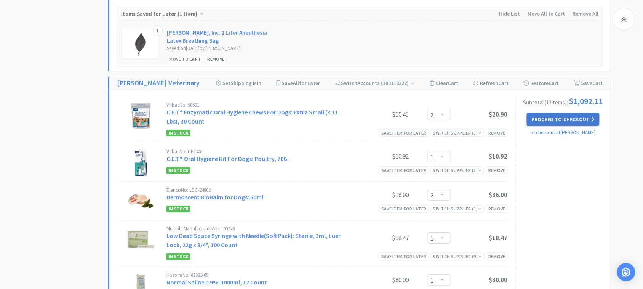
click at [540, 126] on button "Proceed to Checkout" at bounding box center [563, 119] width 72 height 13
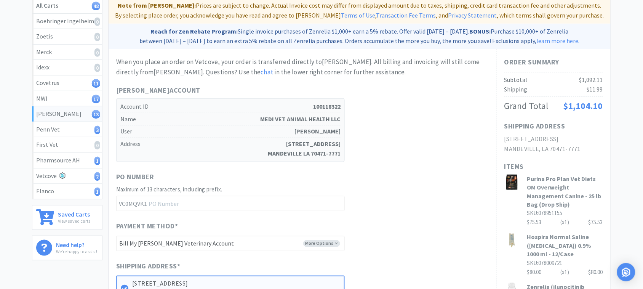
scroll to position [143, 0]
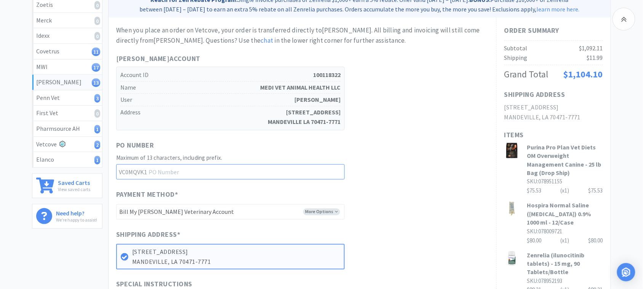
click at [187, 173] on input "text" at bounding box center [230, 171] width 229 height 15
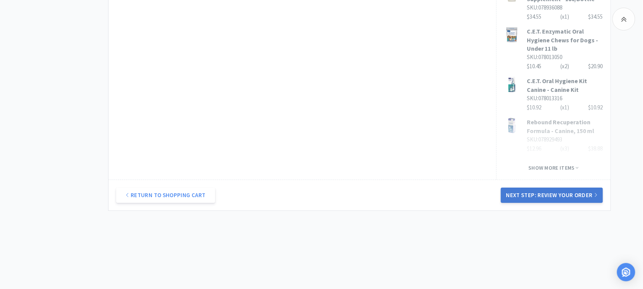
click at [555, 195] on button "Next Step: Review Your Order" at bounding box center [552, 195] width 102 height 15
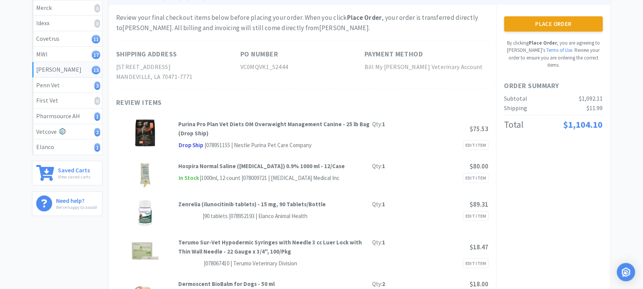
scroll to position [0, 0]
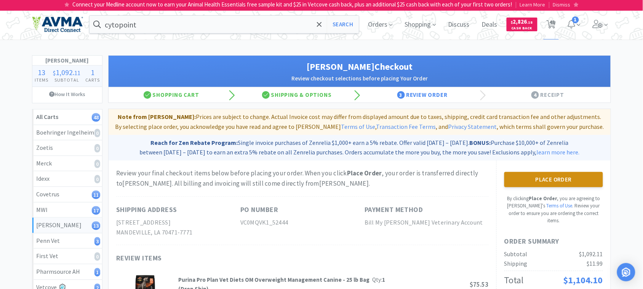
click at [551, 180] on button "Place Order" at bounding box center [554, 179] width 99 height 15
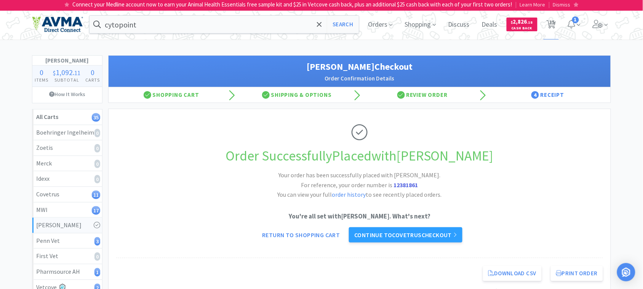
click at [408, 184] on strong "12381861" at bounding box center [406, 185] width 24 height 8
click at [553, 25] on span "35" at bounding box center [552, 22] width 5 height 30
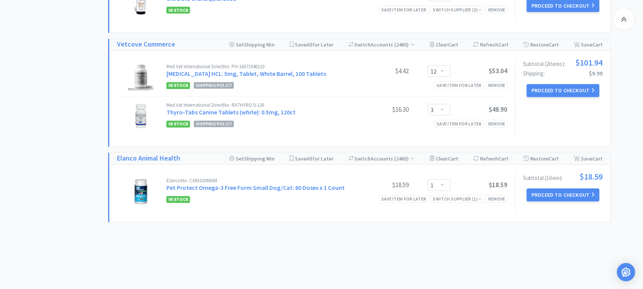
scroll to position [2121, 0]
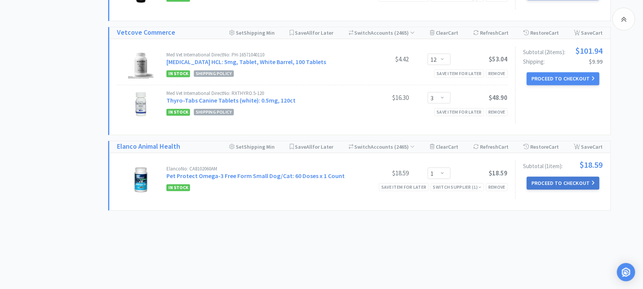
click at [559, 185] on button "Proceed to Checkout" at bounding box center [563, 183] width 72 height 13
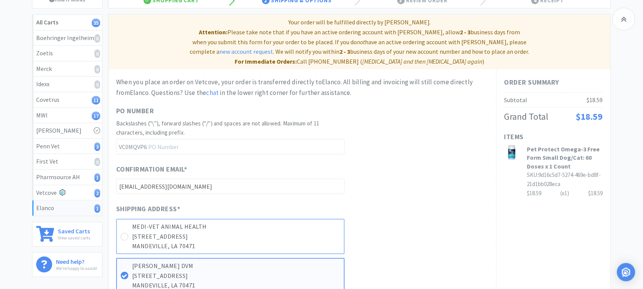
scroll to position [95, 0]
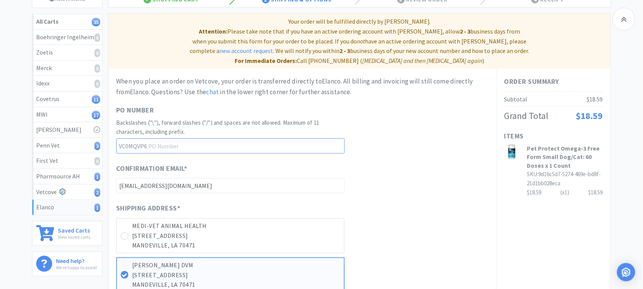
click at [230, 138] on input "text" at bounding box center [230, 145] width 229 height 15
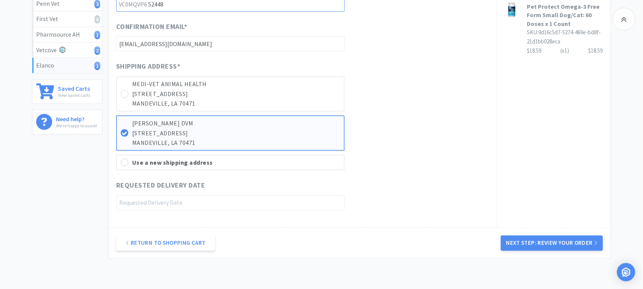
scroll to position [238, 0]
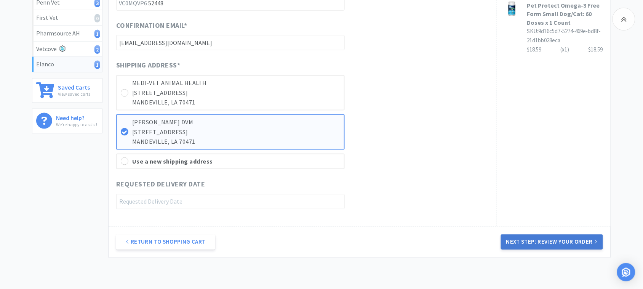
click at [573, 234] on button "Next Step: Review Your Order" at bounding box center [552, 241] width 102 height 15
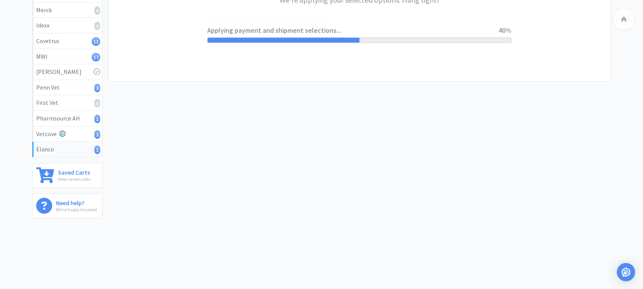
scroll to position [0, 0]
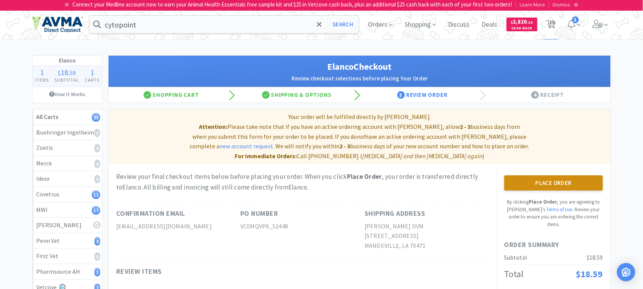
click at [578, 175] on button "Place Order" at bounding box center [554, 182] width 99 height 15
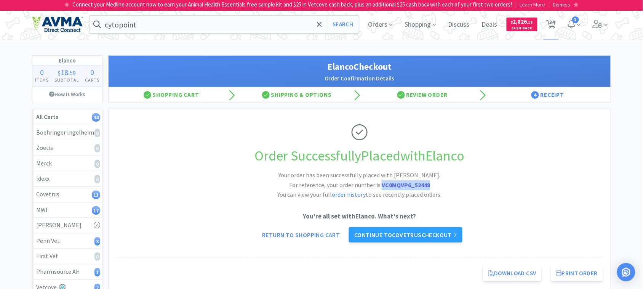
drag, startPoint x: 435, startPoint y: 183, endPoint x: 382, endPoint y: 189, distance: 53.3
click at [382, 189] on h2 "Your order has been successfully placed with [PERSON_NAME]. For reference, your…" at bounding box center [359, 184] width 229 height 29
copy strong "VC0MQVP6_52448"
click at [448, 234] on link "Continue to Covetrus checkout" at bounding box center [405, 234] width 113 height 15
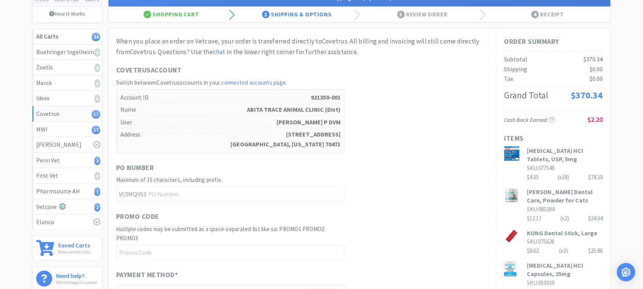
scroll to position [95, 0]
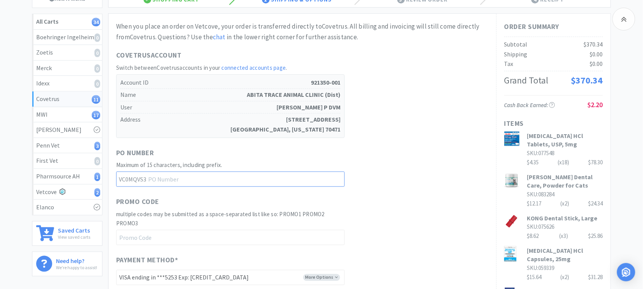
click at [194, 181] on input "text" at bounding box center [230, 179] width 229 height 15
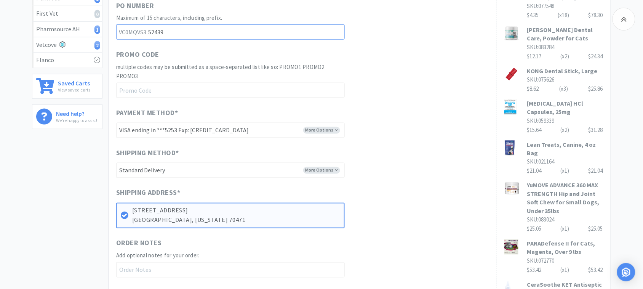
scroll to position [238, 0]
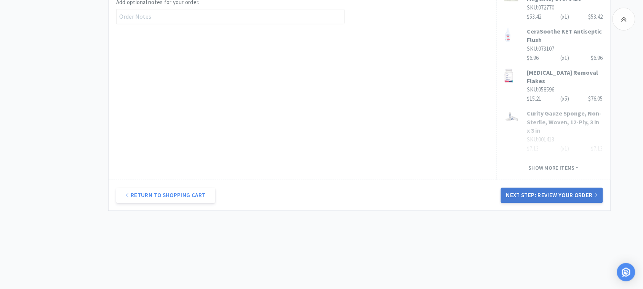
click at [563, 194] on button "Next Step: Review Your Order" at bounding box center [552, 195] width 102 height 15
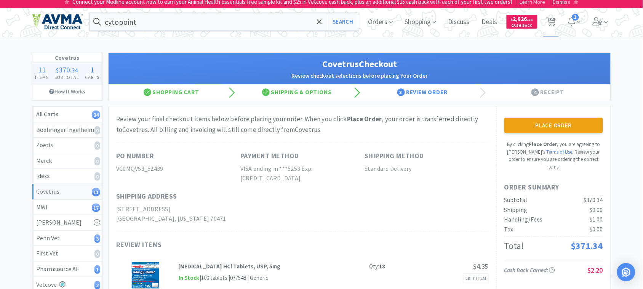
scroll to position [95, 0]
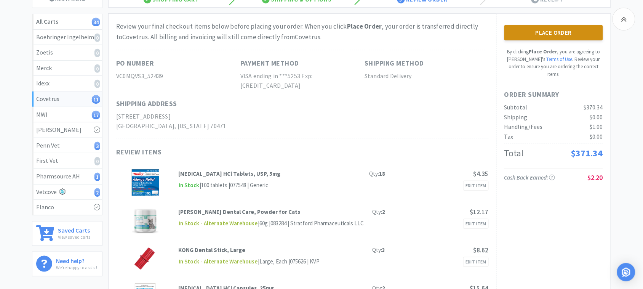
click at [549, 32] on button "Place Order" at bounding box center [554, 32] width 99 height 15
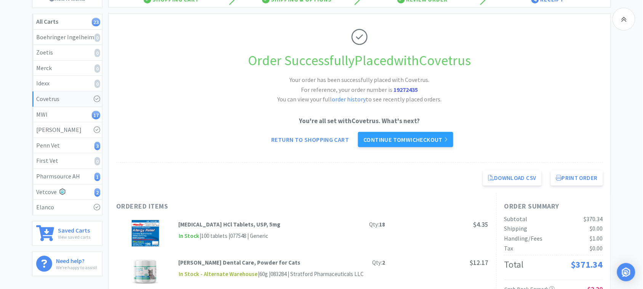
click at [404, 90] on strong "19272435" at bounding box center [406, 90] width 24 height 8
copy strong "19272435"
click at [418, 138] on link "Continue to MWI checkout" at bounding box center [405, 139] width 95 height 15
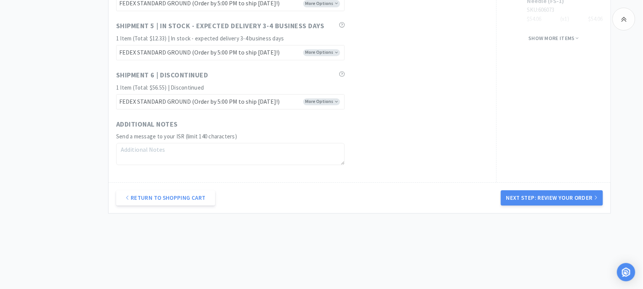
scroll to position [680, 0]
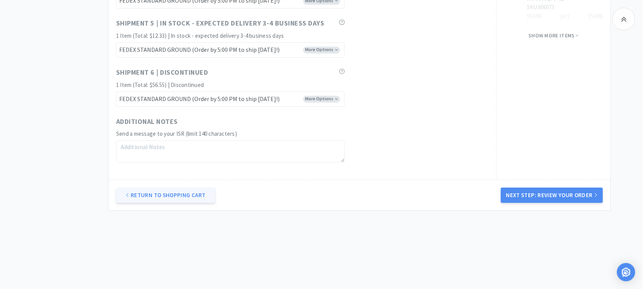
click at [186, 199] on link "Return to Shopping Cart" at bounding box center [165, 195] width 99 height 15
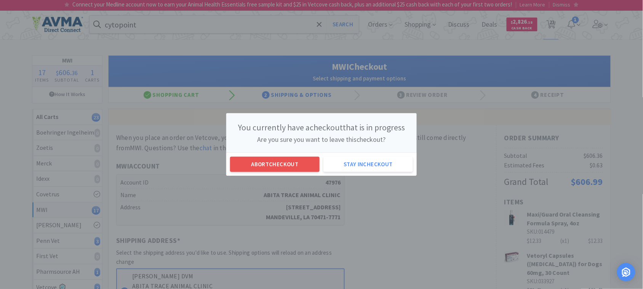
scroll to position [0, 0]
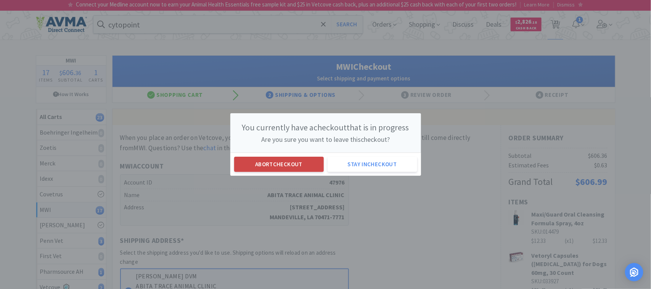
click at [276, 164] on button "Abort checkout" at bounding box center [279, 164] width 90 height 15
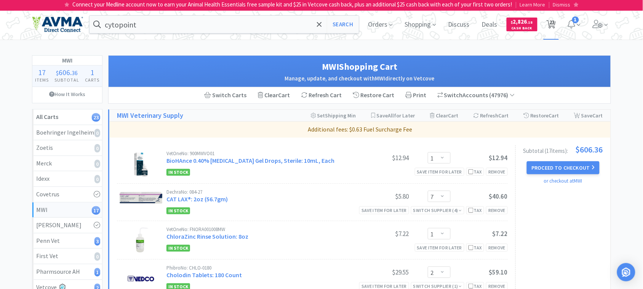
click at [549, 20] on icon at bounding box center [552, 24] width 10 height 8
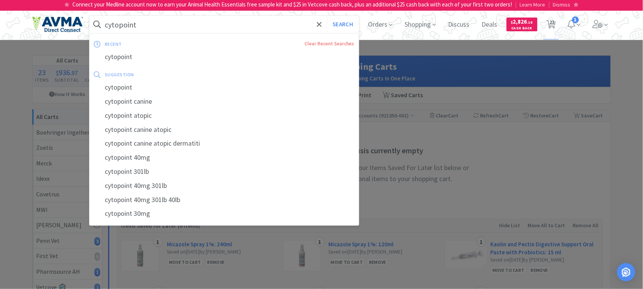
click at [170, 27] on input "cytopoint" at bounding box center [224, 25] width 269 height 18
paste input "065545"
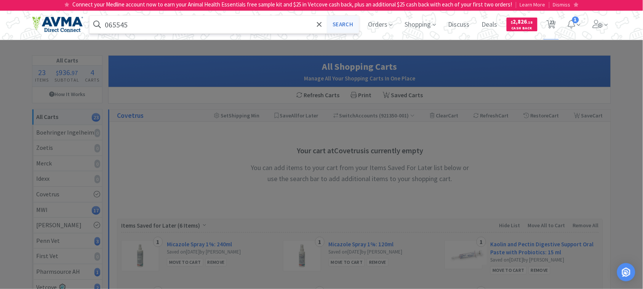
click at [340, 22] on button "Search" at bounding box center [343, 25] width 32 height 18
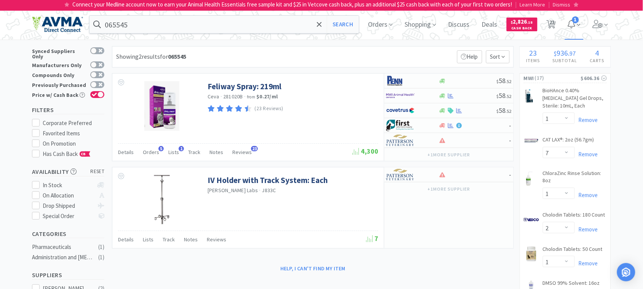
click at [581, 23] on icon at bounding box center [578, 24] width 3 height 7
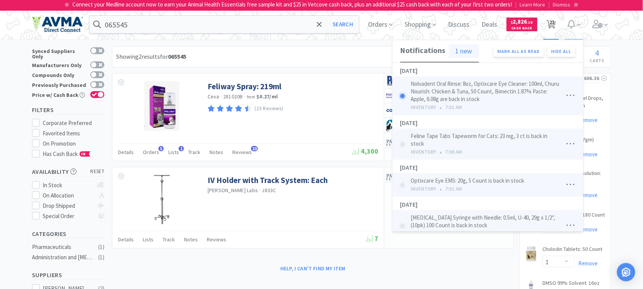
click at [553, 21] on span "23" at bounding box center [552, 22] width 5 height 30
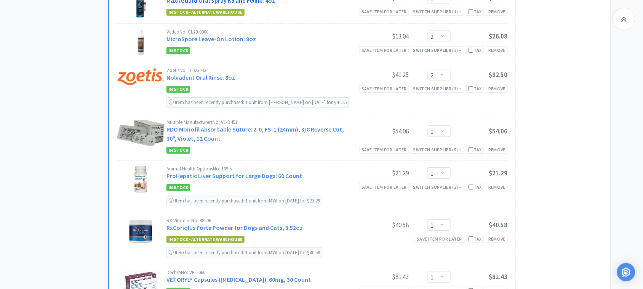
scroll to position [762, 0]
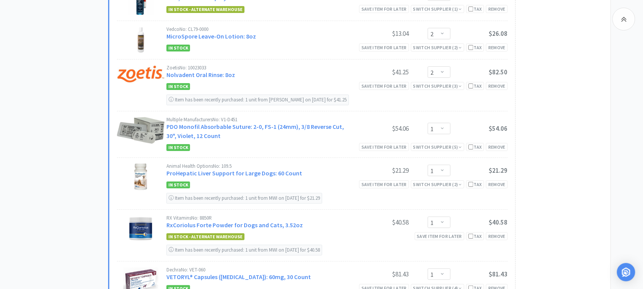
click at [321, 88] on div "In Stock Save item for later Switch Supplier ( 3 ) Tax Remove" at bounding box center [338, 86] width 342 height 9
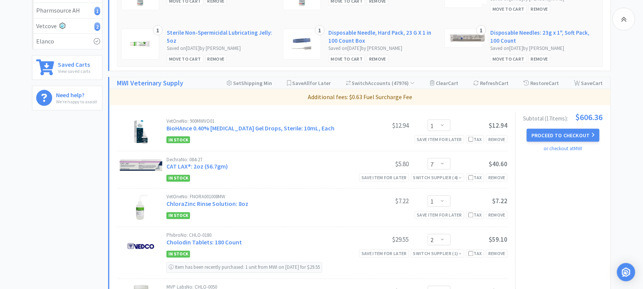
scroll to position [238, 0]
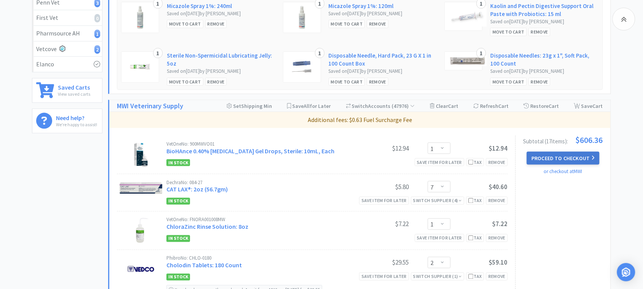
click at [573, 155] on button "Proceed to Checkout" at bounding box center [563, 158] width 72 height 13
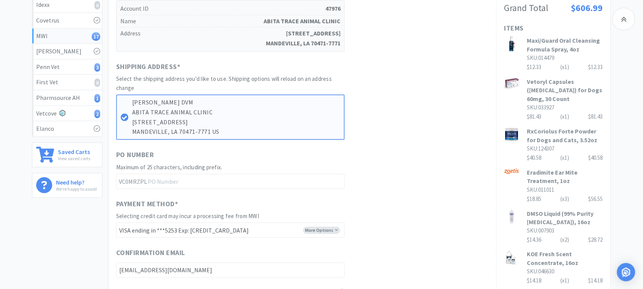
scroll to position [191, 0]
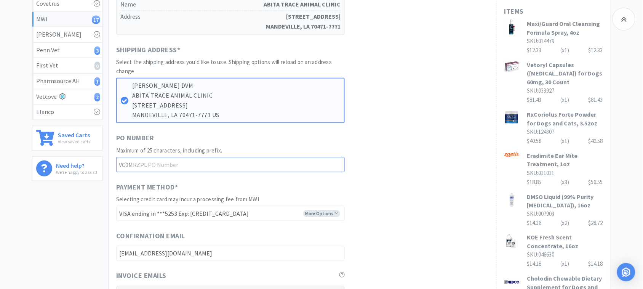
click at [170, 164] on input "text" at bounding box center [230, 164] width 229 height 15
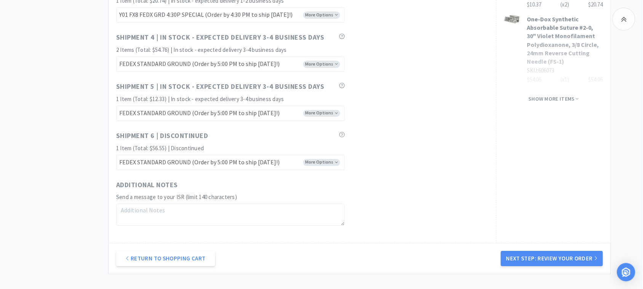
scroll to position [619, 0]
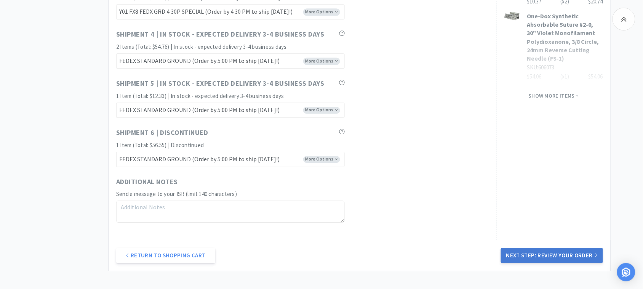
click at [546, 256] on button "Next Step: Review Your Order" at bounding box center [552, 255] width 102 height 15
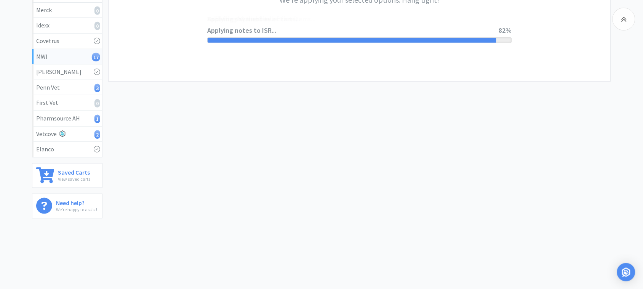
scroll to position [0, 0]
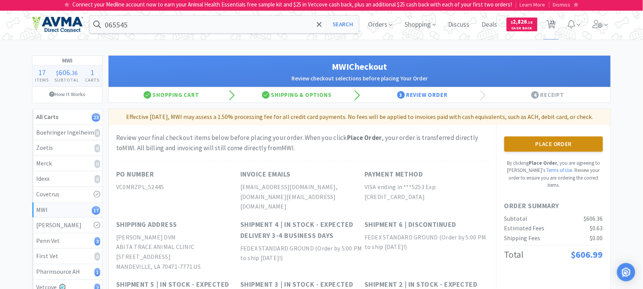
click at [546, 143] on button "Place Order" at bounding box center [554, 143] width 99 height 15
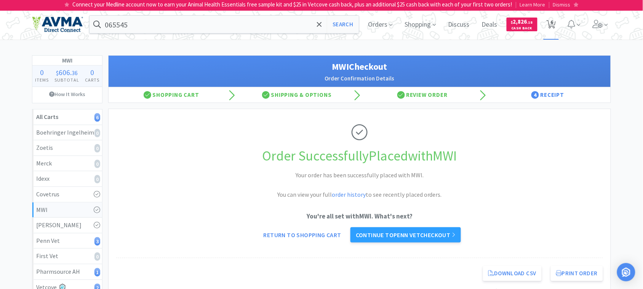
click at [552, 21] on span "6" at bounding box center [552, 22] width 3 height 30
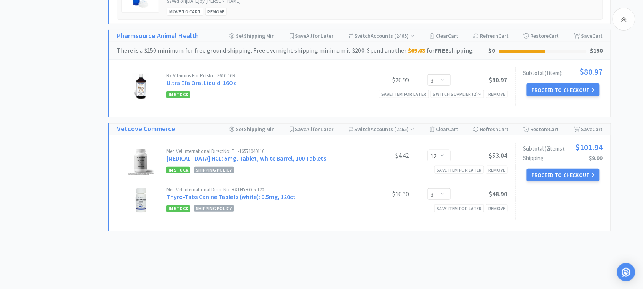
scroll to position [905, 0]
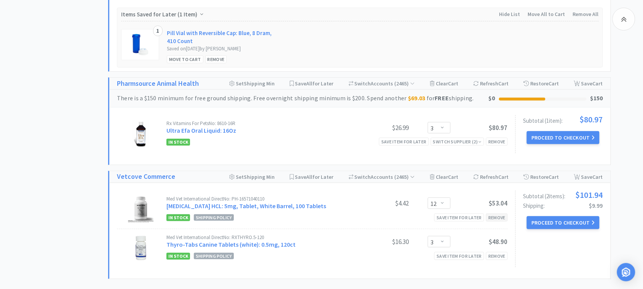
click at [499, 214] on div "Remove" at bounding box center [497, 217] width 22 height 8
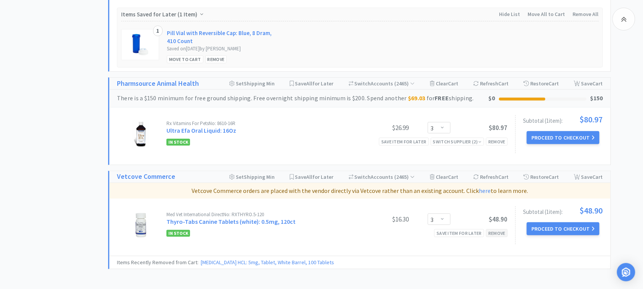
click at [499, 229] on div "Remove" at bounding box center [497, 233] width 22 height 8
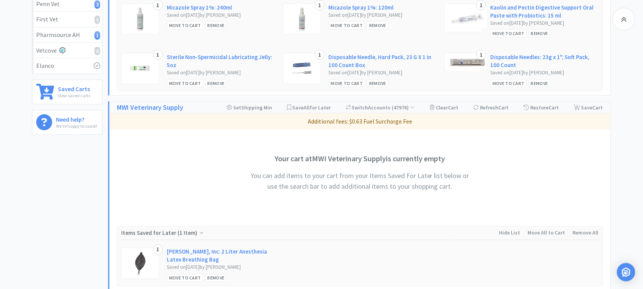
scroll to position [0, 0]
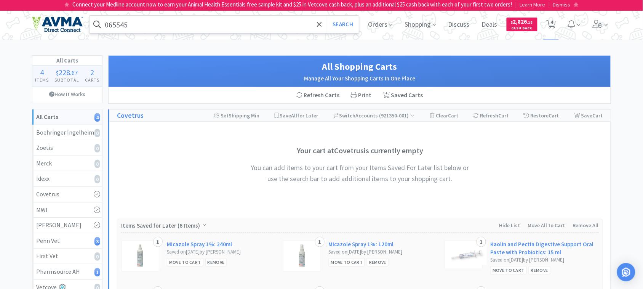
drag, startPoint x: 149, startPoint y: 20, endPoint x: 149, endPoint y: 24, distance: 4.2
click at [149, 20] on input "065545" at bounding box center [224, 25] width 269 height 18
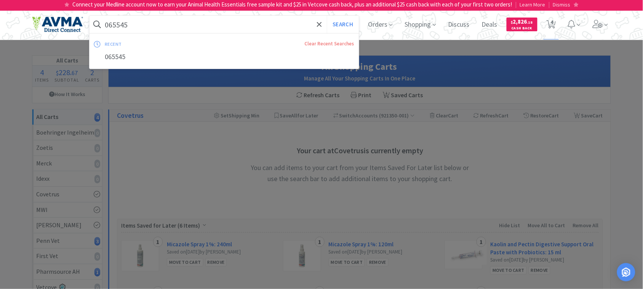
paste input "901372"
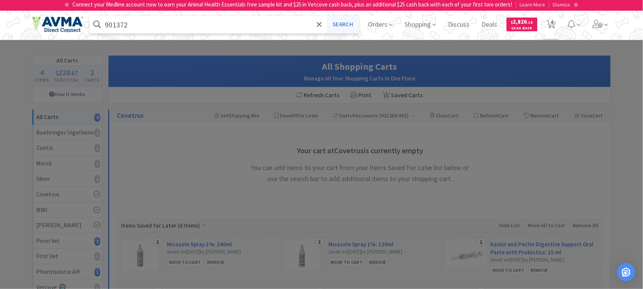
click at [338, 23] on button "Search" at bounding box center [343, 25] width 32 height 18
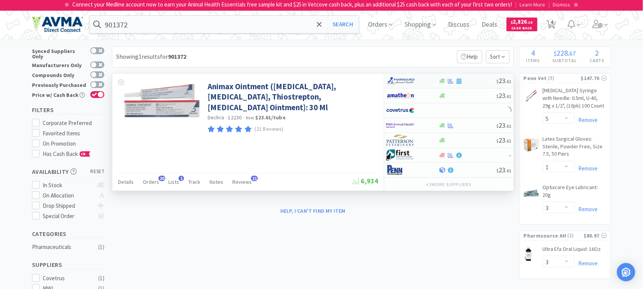
click at [395, 80] on img at bounding box center [401, 80] width 29 height 11
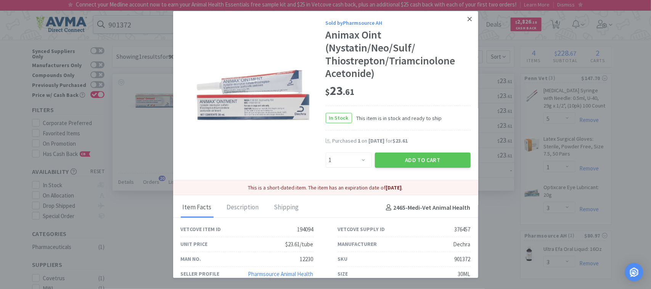
click at [467, 19] on icon at bounding box center [469, 19] width 4 height 4
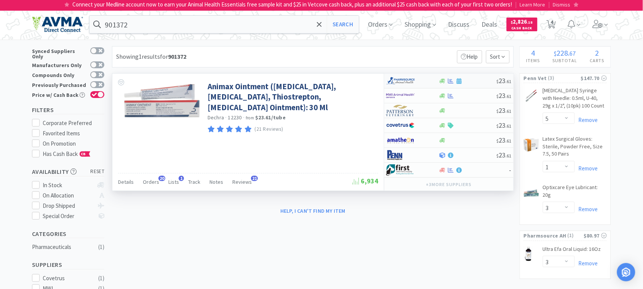
click at [406, 81] on img at bounding box center [401, 80] width 29 height 11
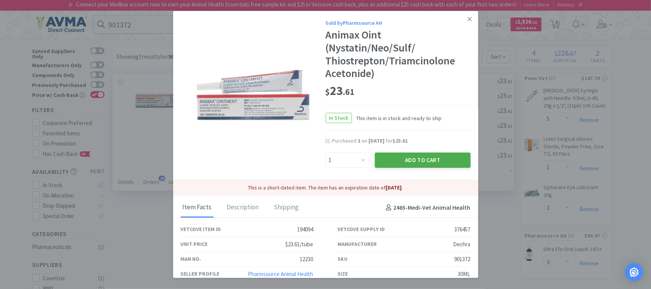
click at [423, 157] on button "Add to Cart" at bounding box center [423, 159] width 96 height 15
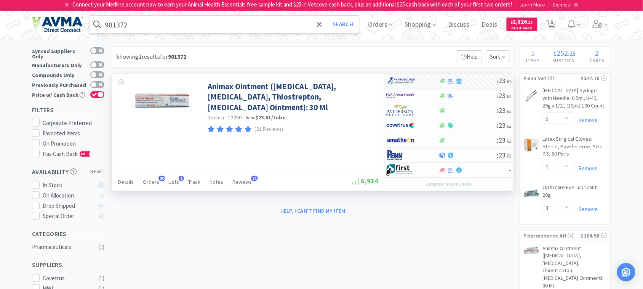
click at [185, 28] on input "901372" at bounding box center [224, 25] width 269 height 18
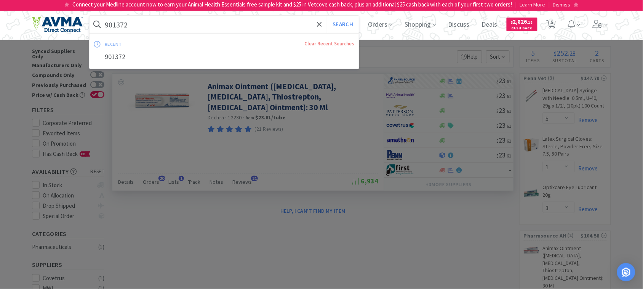
paste input "2885"
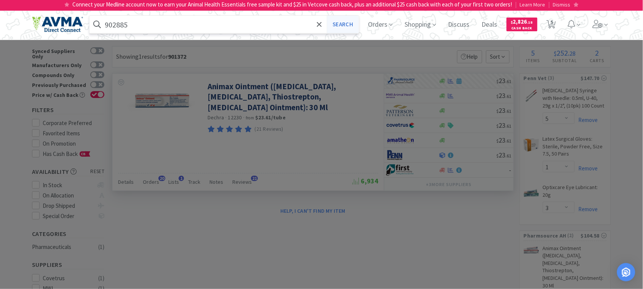
click at [348, 23] on button "Search" at bounding box center [343, 25] width 32 height 18
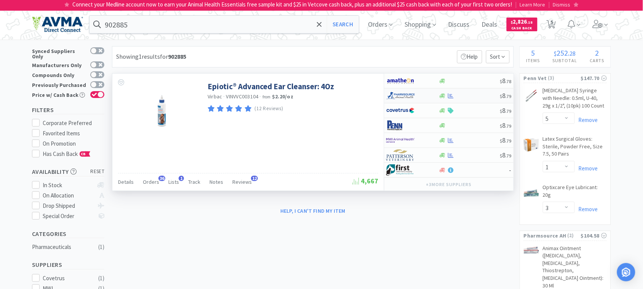
click at [400, 95] on img at bounding box center [401, 95] width 29 height 11
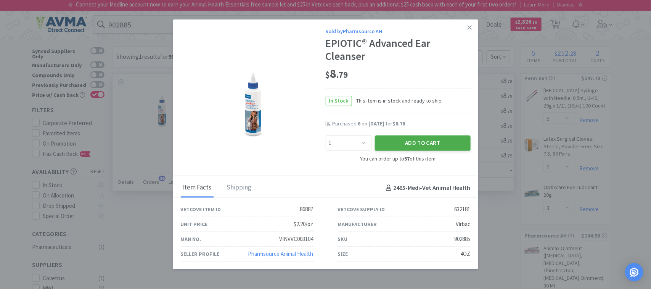
click at [430, 140] on button "Add to Cart" at bounding box center [423, 142] width 96 height 15
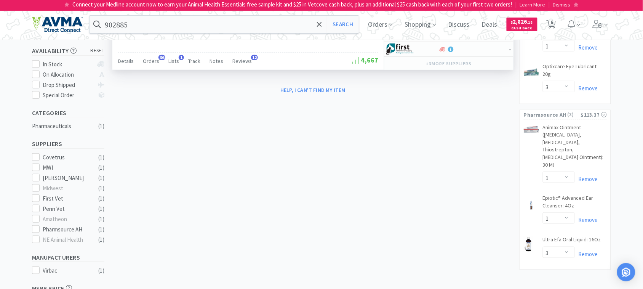
scroll to position [143, 0]
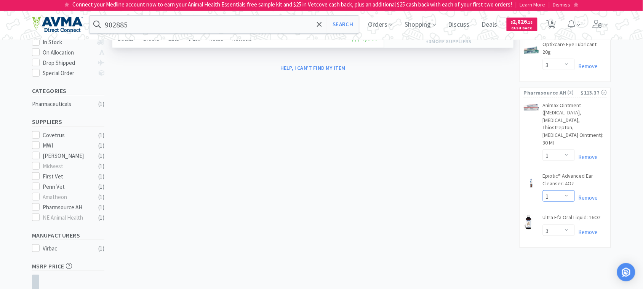
click at [567, 190] on select "Enter Quantity 1 2 3 4 5 6 7 8 9 10 11 12 13 14 15 16 17 18 19 20 Enter Quantity" at bounding box center [559, 195] width 32 height 11
click at [543, 190] on select "Enter Quantity 1 2 3 4 5 6 7 8 9 10 11 12 13 14 15 16 17 18 19 20 Enter Quantity" at bounding box center [559, 195] width 32 height 11
click at [153, 24] on input "902885" at bounding box center [224, 25] width 269 height 18
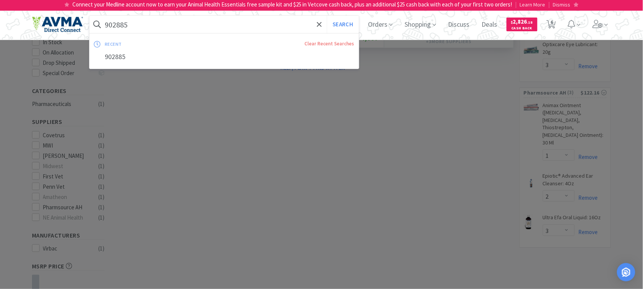
paste input "1371"
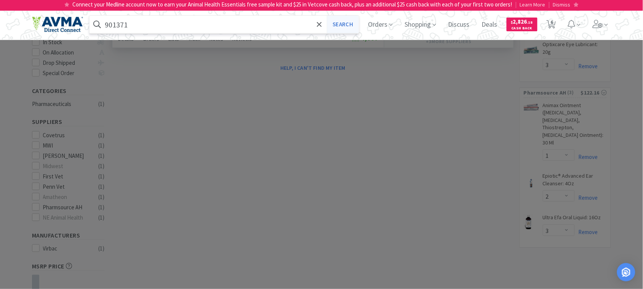
click at [353, 21] on button "Search" at bounding box center [343, 25] width 32 height 18
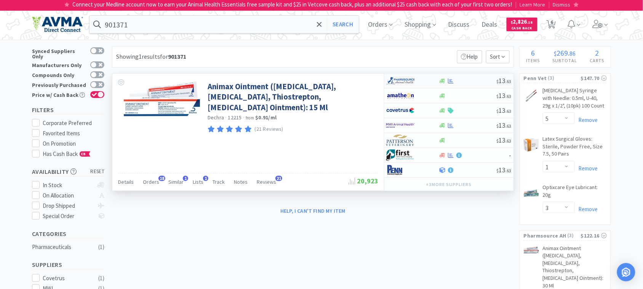
click at [399, 81] on img at bounding box center [401, 80] width 29 height 11
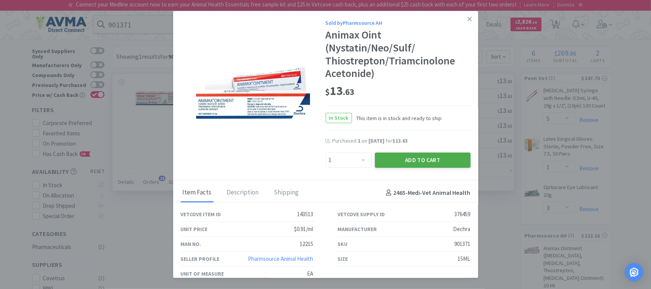
click at [422, 162] on button "Add to Cart" at bounding box center [423, 159] width 96 height 15
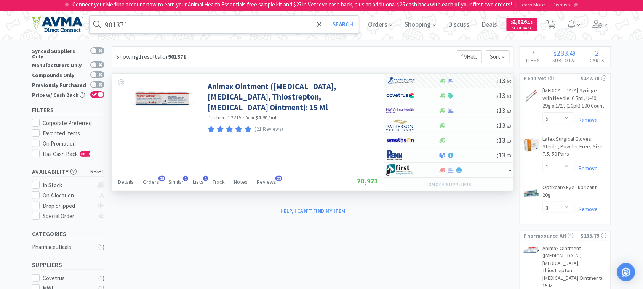
drag, startPoint x: 132, startPoint y: 27, endPoint x: 138, endPoint y: 27, distance: 5.7
click at [132, 27] on input "901371" at bounding box center [224, 25] width 269 height 18
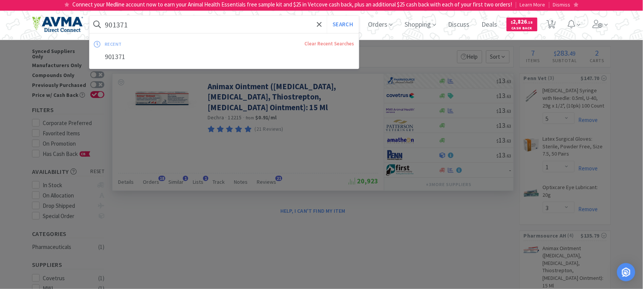
paste input "289"
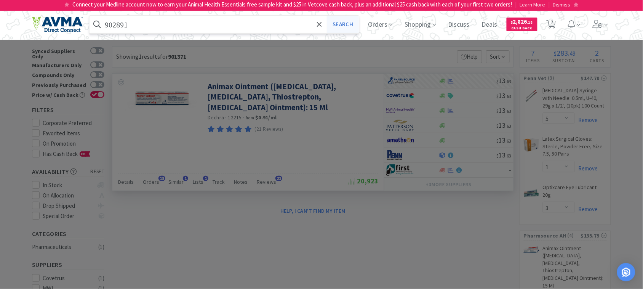
click at [350, 25] on button "Search" at bounding box center [343, 25] width 32 height 18
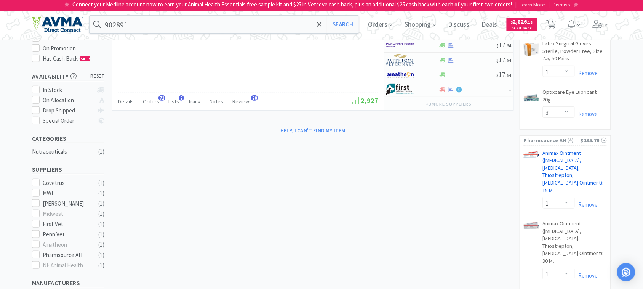
scroll to position [143, 0]
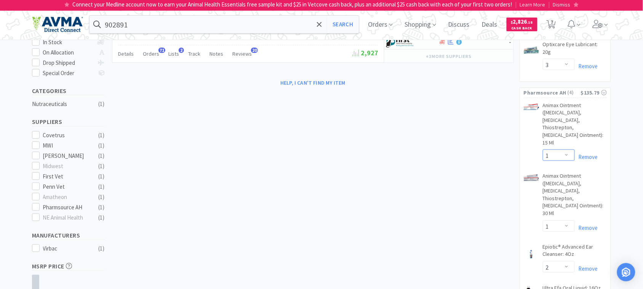
click at [565, 149] on select "Enter Quantity 1 2 3 4 5 6 7 8 9 10 11 12 13 14 15 16 17 18 19 20 Enter Quantity" at bounding box center [559, 154] width 32 height 11
click at [543, 149] on select "Enter Quantity 1 2 3 4 5 6 7 8 9 10 11 12 13 14 15 16 17 18 19 20 Enter Quantity" at bounding box center [559, 154] width 32 height 11
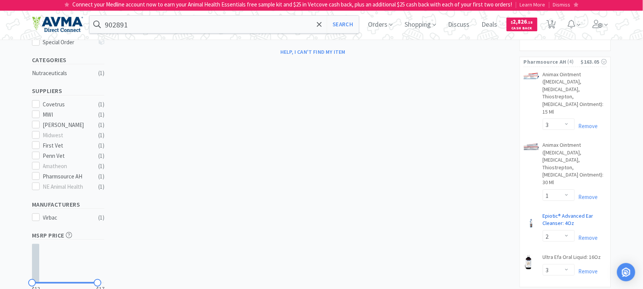
scroll to position [191, 0]
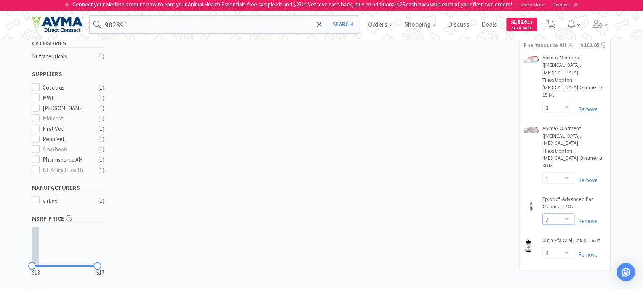
click at [567, 213] on select "Enter Quantity 1 2 3 4 5 6 7 8 9 10 11 12 13 14 15 16 17 18 19 20 Enter Quantity" at bounding box center [559, 218] width 32 height 11
click at [543, 213] on select "Enter Quantity 1 2 3 4 5 6 7 8 9 10 11 12 13 14 15 16 17 18 19 20 Enter Quantity" at bounding box center [559, 218] width 32 height 11
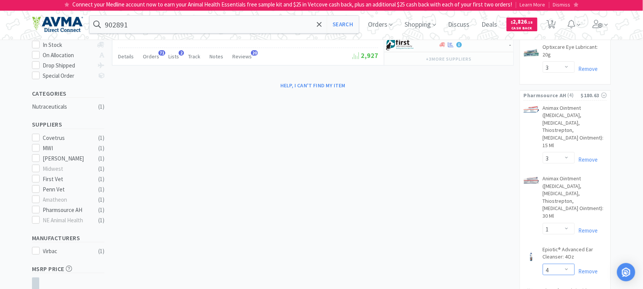
scroll to position [143, 0]
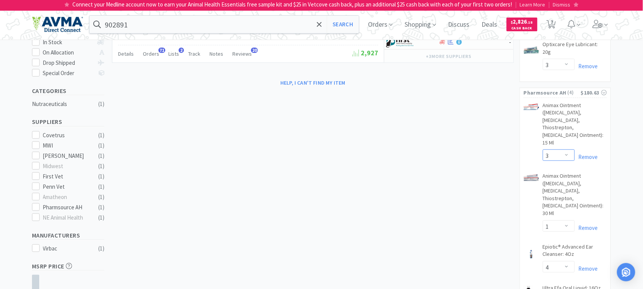
click at [566, 149] on select "Enter Quantity 1 2 3 4 5 6 7 8 9 10 11 12 13 14 15 16 17 18 19 20 Enter Quantity" at bounding box center [559, 154] width 32 height 11
click at [543, 149] on select "Enter Quantity 1 2 3 4 5 6 7 8 9 10 11 12 13 14 15 16 17 18 19 20 Enter Quantity" at bounding box center [559, 154] width 32 height 11
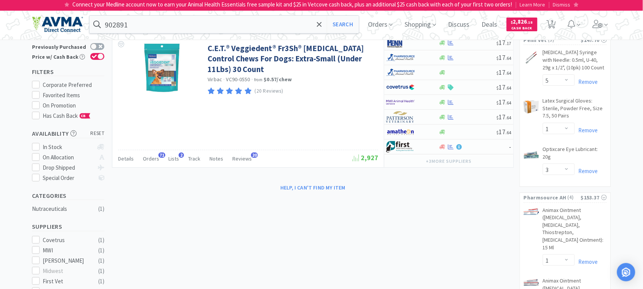
scroll to position [0, 0]
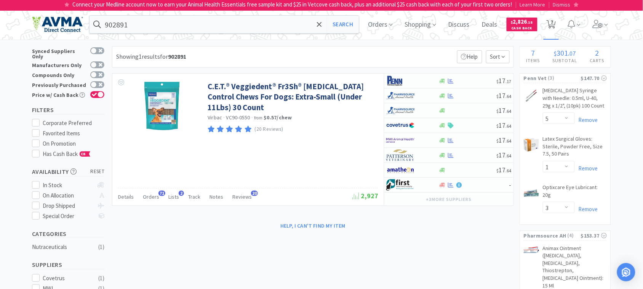
click at [554, 21] on span "7" at bounding box center [552, 22] width 3 height 30
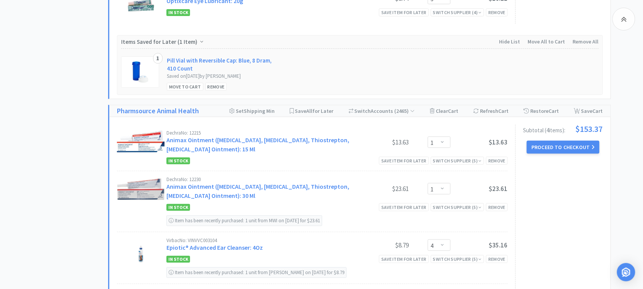
scroll to position [905, 0]
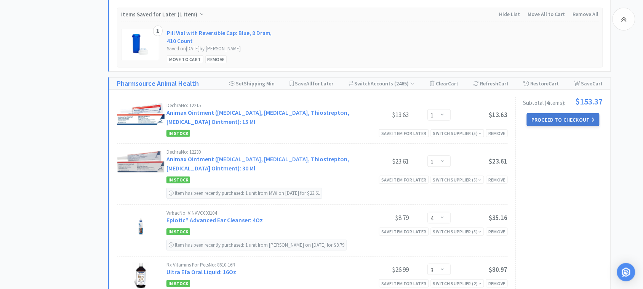
click at [561, 114] on button "Proceed to Checkout" at bounding box center [563, 119] width 72 height 13
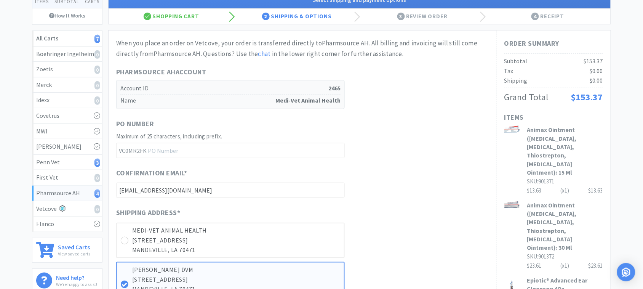
scroll to position [95, 0]
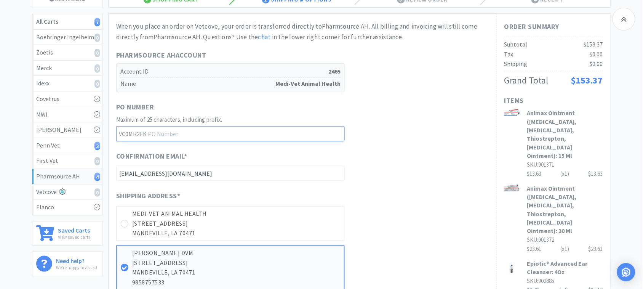
click at [201, 138] on input "text" at bounding box center [230, 133] width 229 height 15
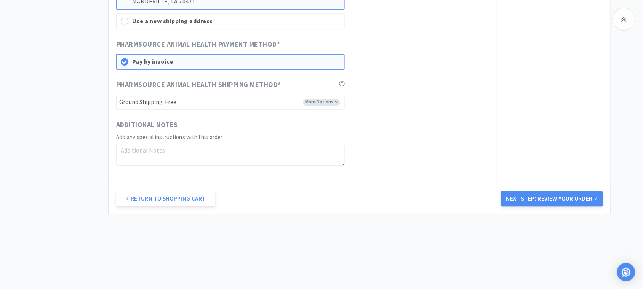
scroll to position [487, 0]
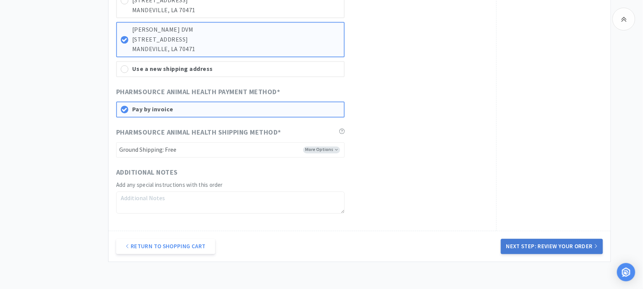
click at [539, 242] on button "Next Step: Review Your Order" at bounding box center [552, 246] width 102 height 15
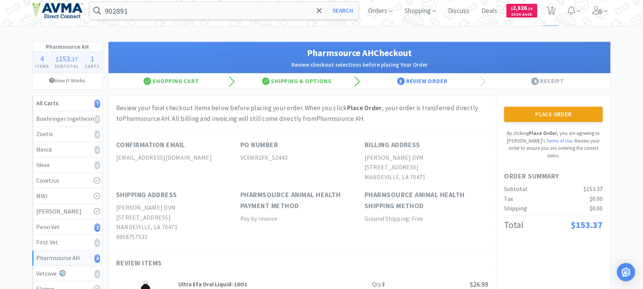
scroll to position [0, 0]
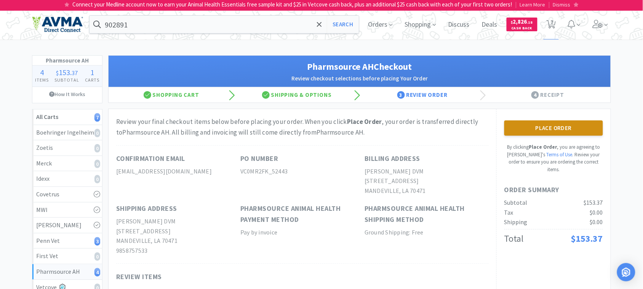
click at [563, 134] on button "Place Order" at bounding box center [554, 127] width 99 height 15
